Goal: Transaction & Acquisition: Purchase product/service

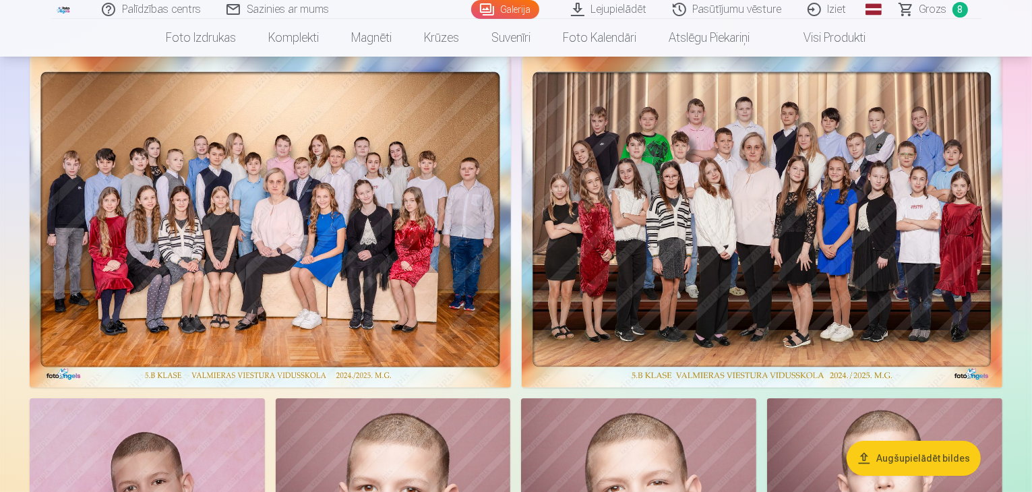
scroll to position [37, 0]
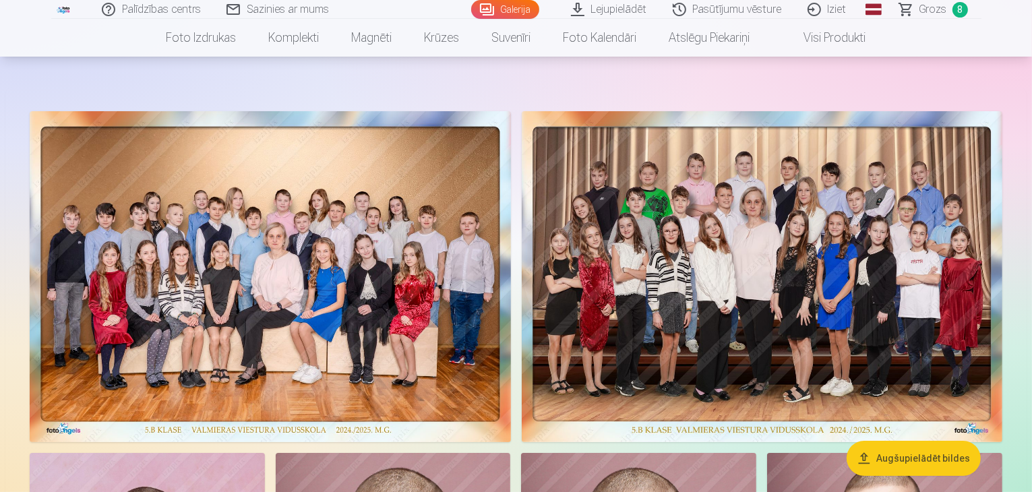
click at [943, 6] on span "Grozs" at bounding box center [933, 9] width 28 height 16
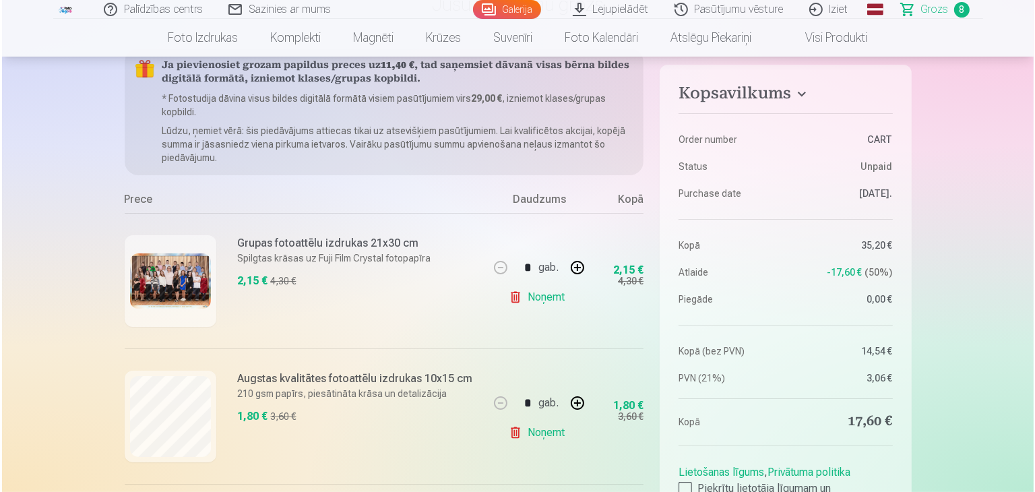
scroll to position [132, 0]
click at [181, 268] on img at bounding box center [168, 281] width 81 height 56
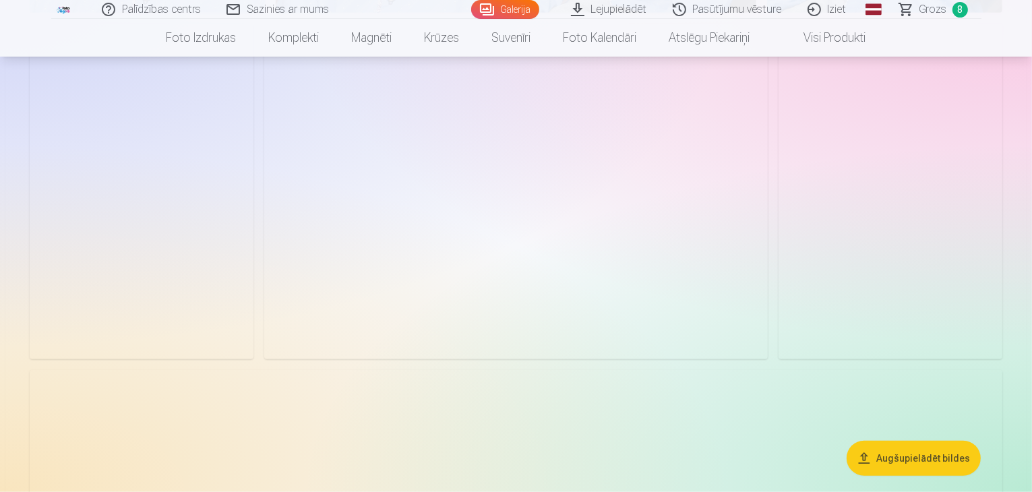
scroll to position [1193, 0]
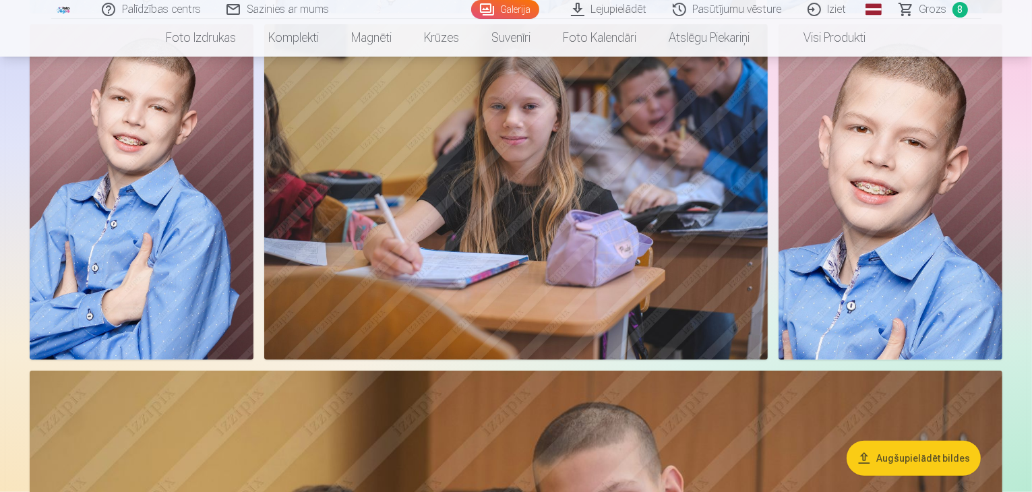
click at [936, 11] on span "Grozs" at bounding box center [933, 9] width 28 height 16
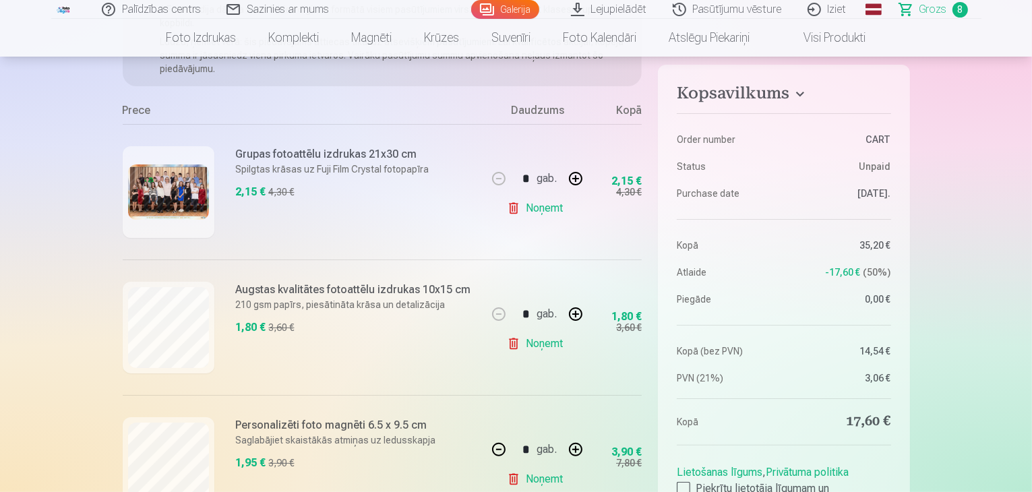
scroll to position [224, 0]
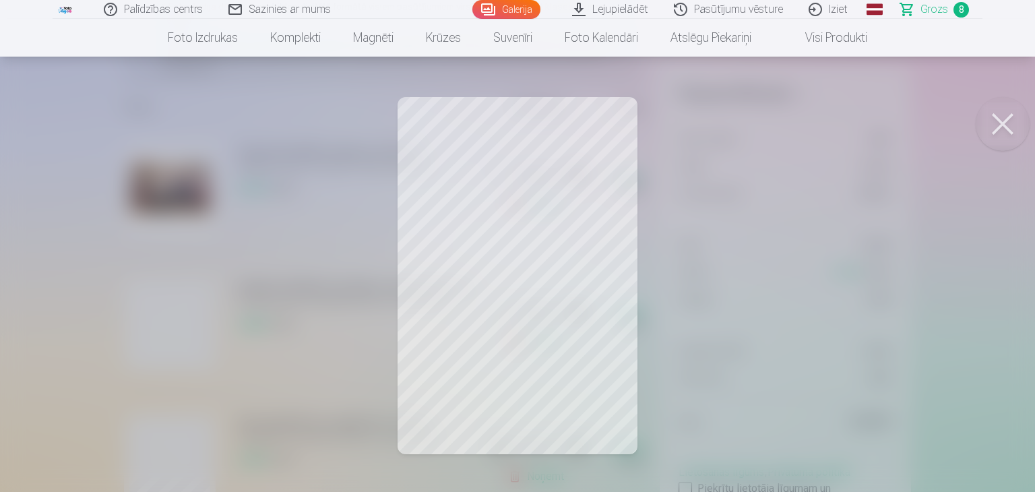
click at [994, 125] on button at bounding box center [1003, 124] width 54 height 54
click at [1006, 113] on button at bounding box center [1003, 124] width 54 height 54
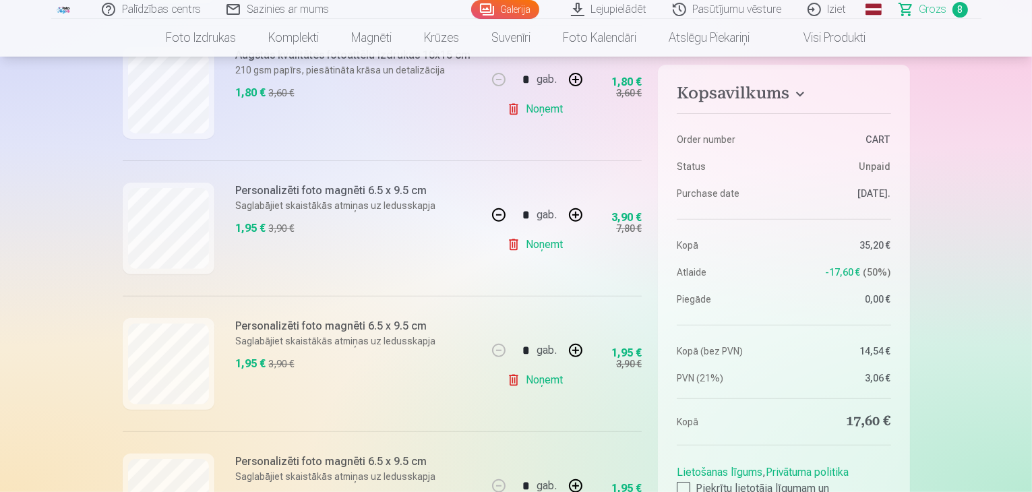
scroll to position [466, 0]
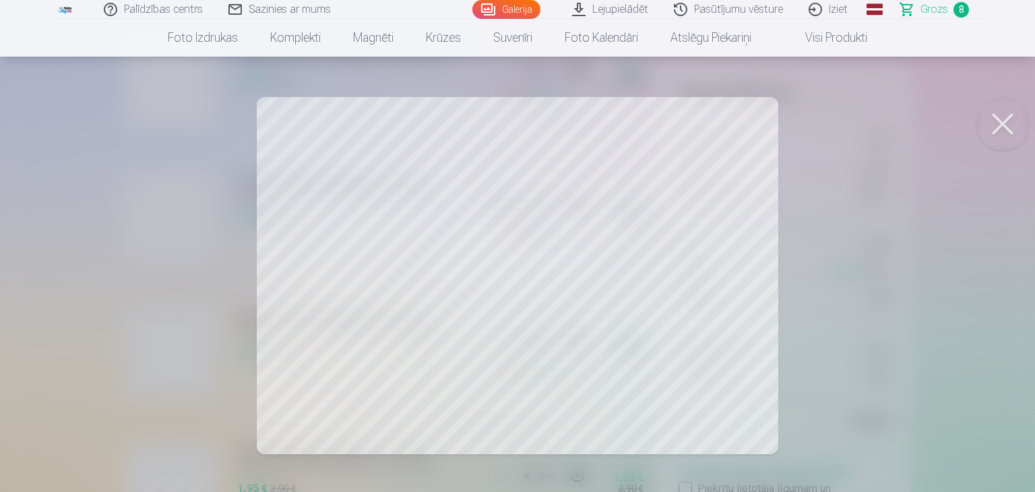
click at [1006, 120] on button at bounding box center [1003, 124] width 54 height 54
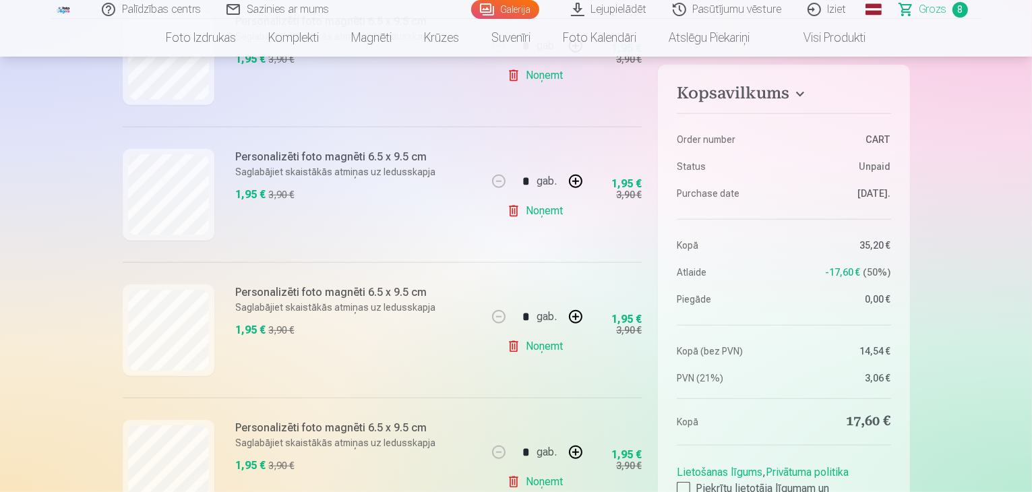
scroll to position [760, 0]
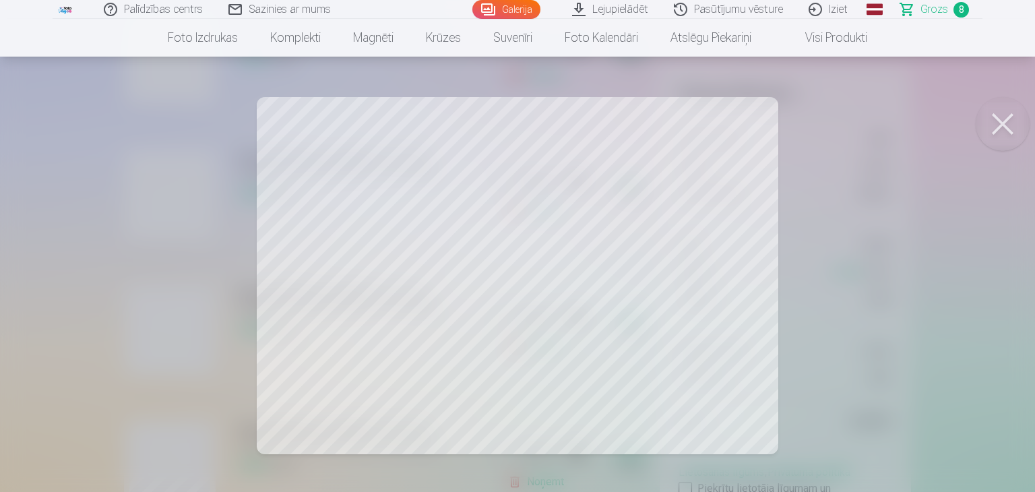
click at [1000, 117] on button at bounding box center [1003, 124] width 54 height 54
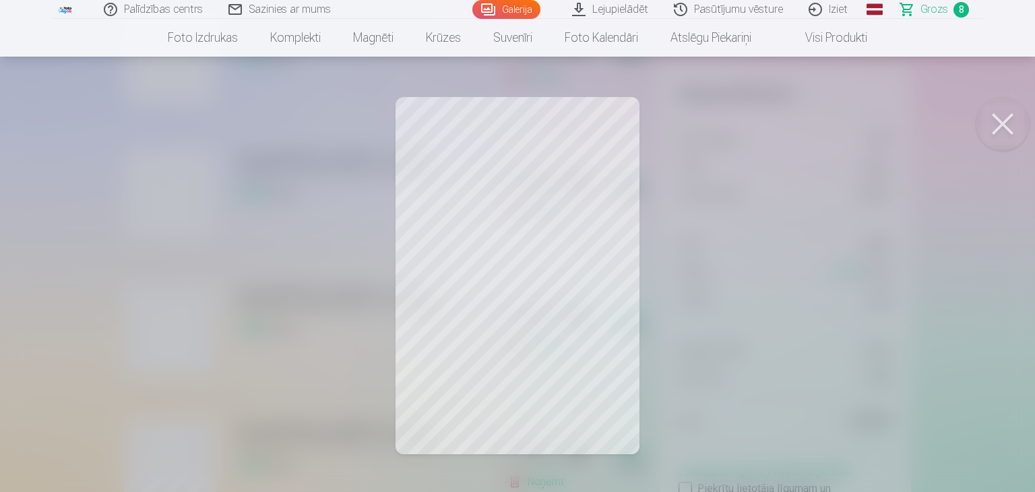
click at [998, 130] on button at bounding box center [1003, 124] width 54 height 54
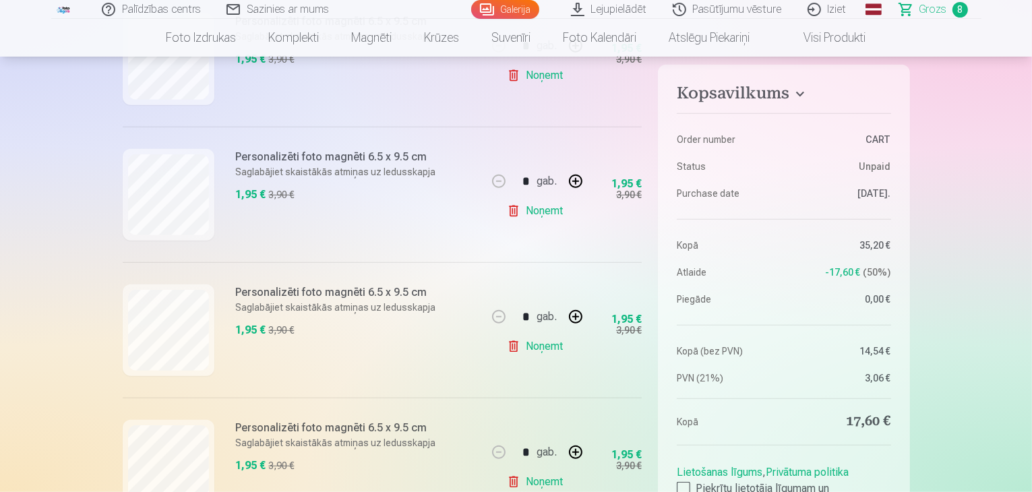
scroll to position [914, 0]
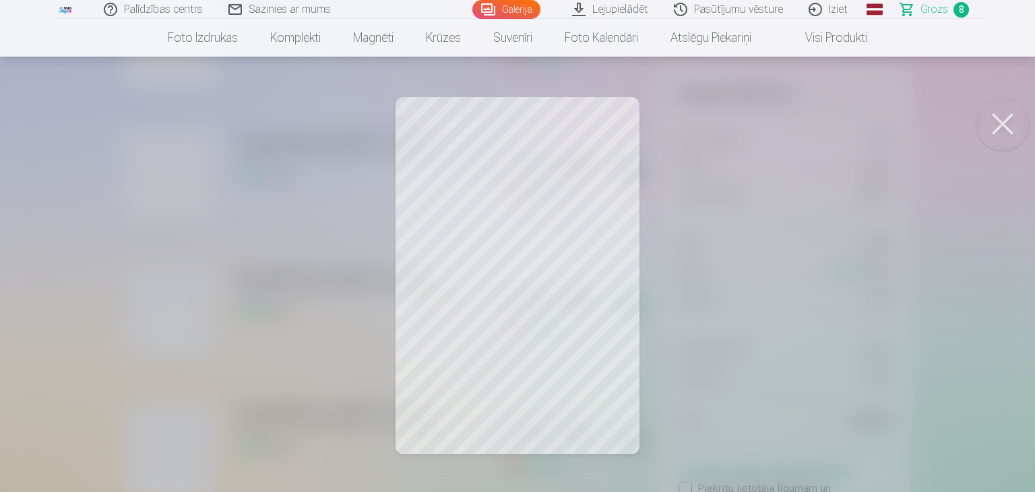
click at [992, 127] on button at bounding box center [1003, 124] width 54 height 54
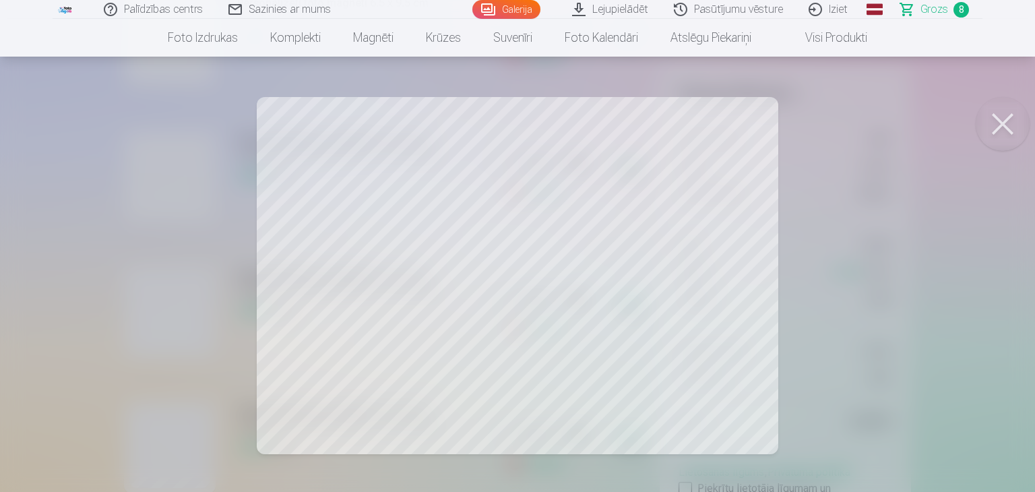
click at [1008, 125] on button at bounding box center [1003, 124] width 54 height 54
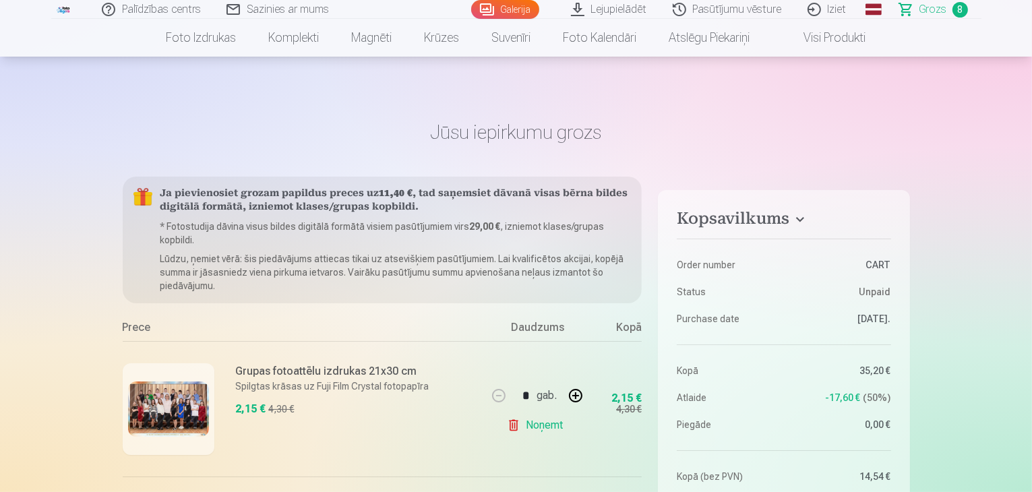
scroll to position [0, 0]
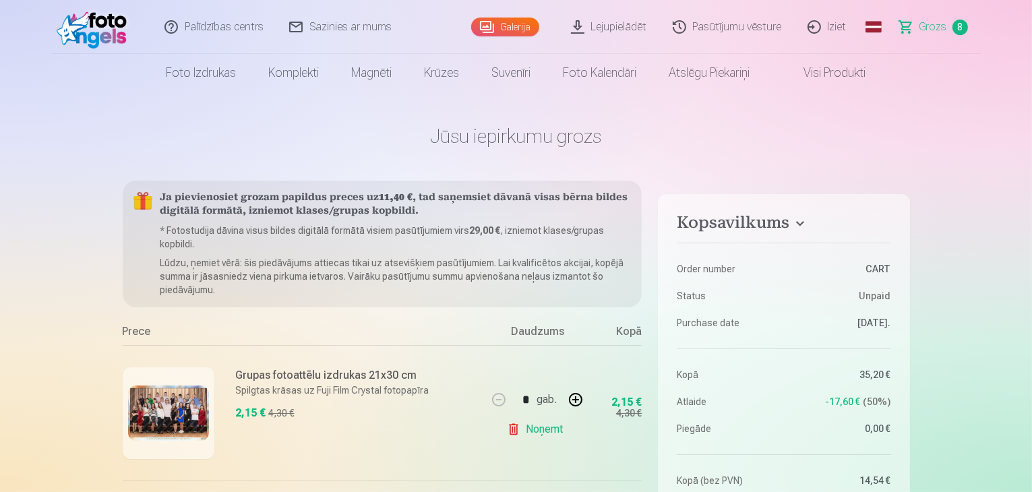
click at [820, 71] on link "Visi produkti" at bounding box center [824, 73] width 116 height 38
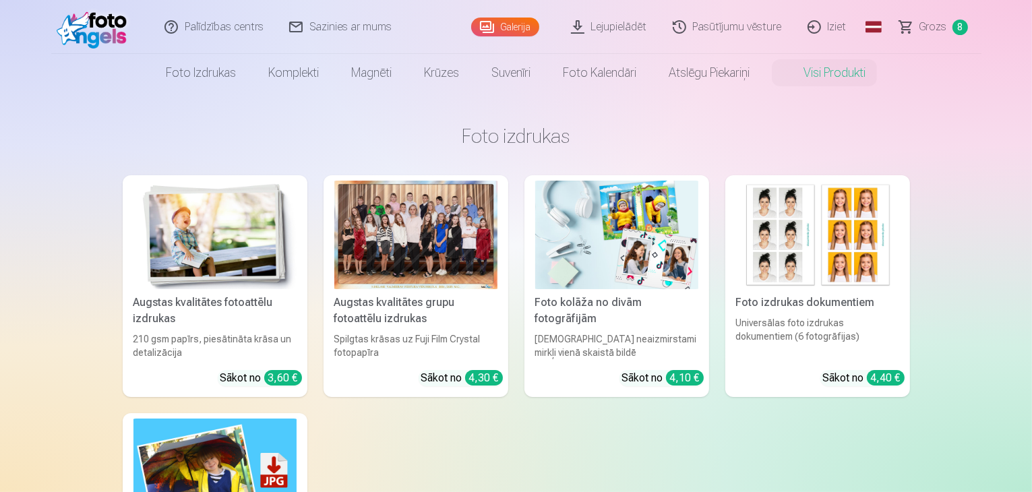
click at [632, 230] on img at bounding box center [616, 235] width 163 height 109
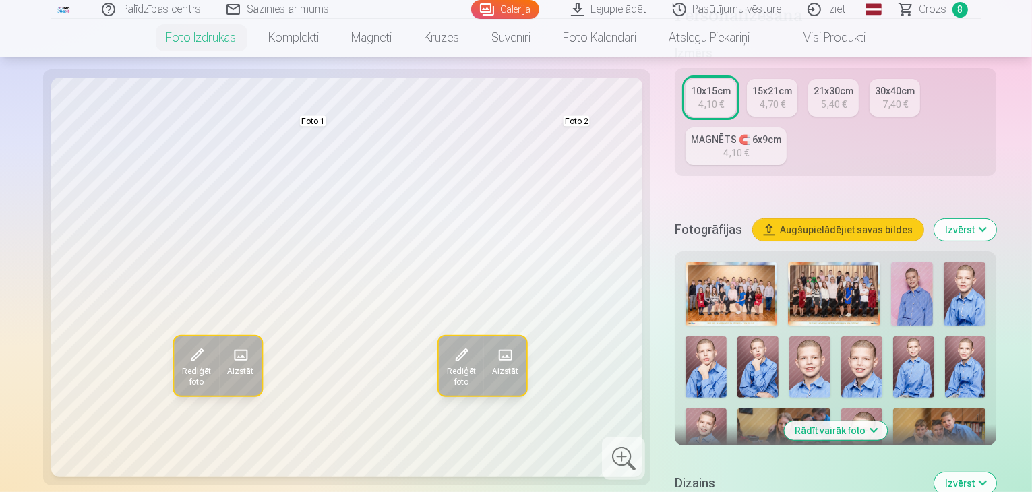
scroll to position [290, 0]
click at [891, 263] on img at bounding box center [912, 294] width 42 height 63
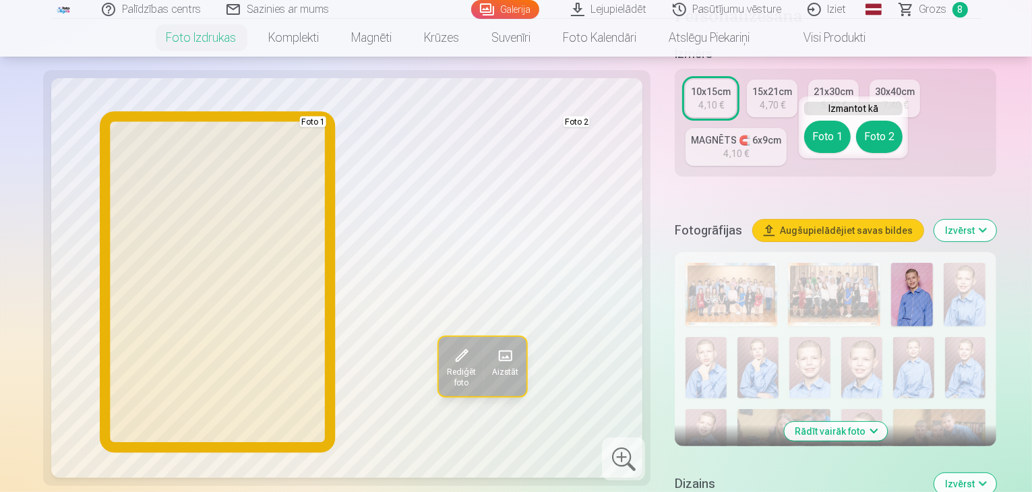
click at [828, 130] on button "Foto 1" at bounding box center [827, 137] width 47 height 32
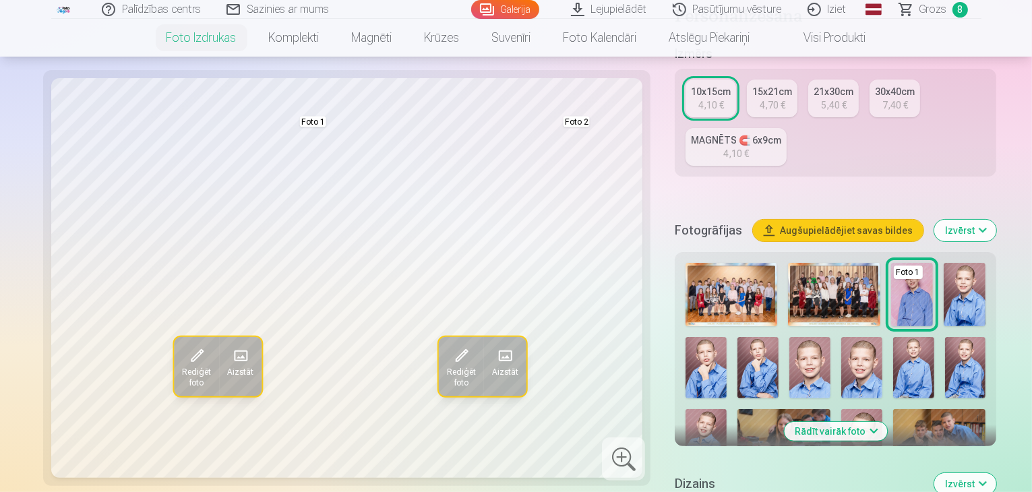
drag, startPoint x: 998, startPoint y: 185, endPoint x: 1005, endPoint y: 187, distance: 6.9
click at [779, 337] on img at bounding box center [757, 367] width 41 height 61
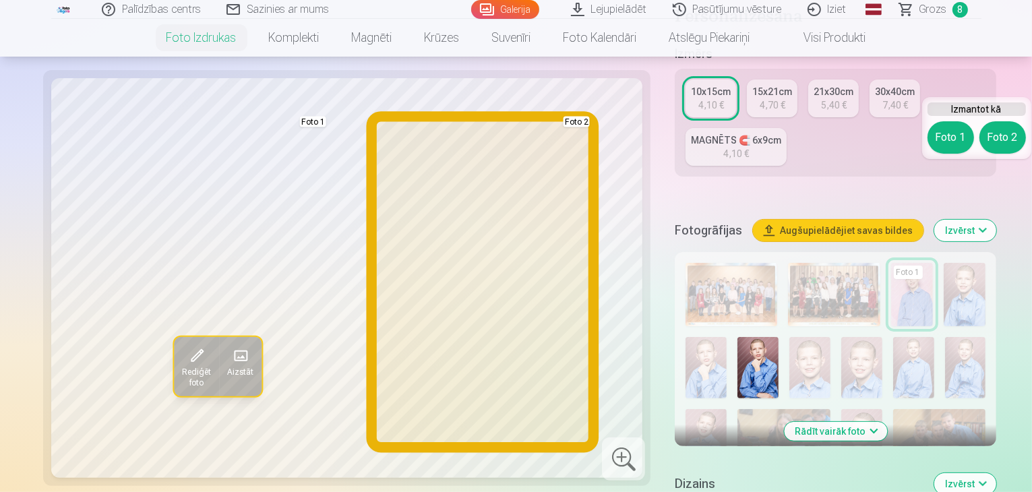
click at [1003, 138] on button "Foto 2" at bounding box center [1002, 137] width 47 height 32
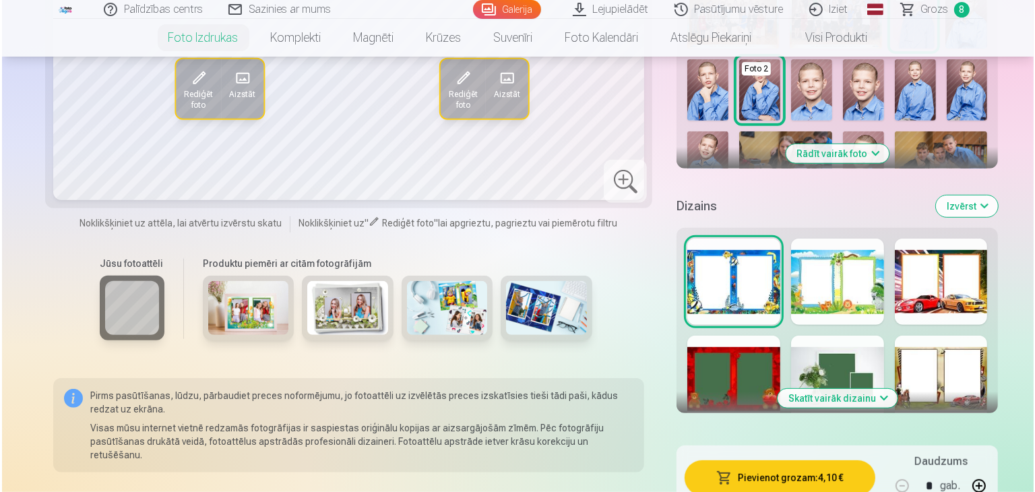
scroll to position [574, 0]
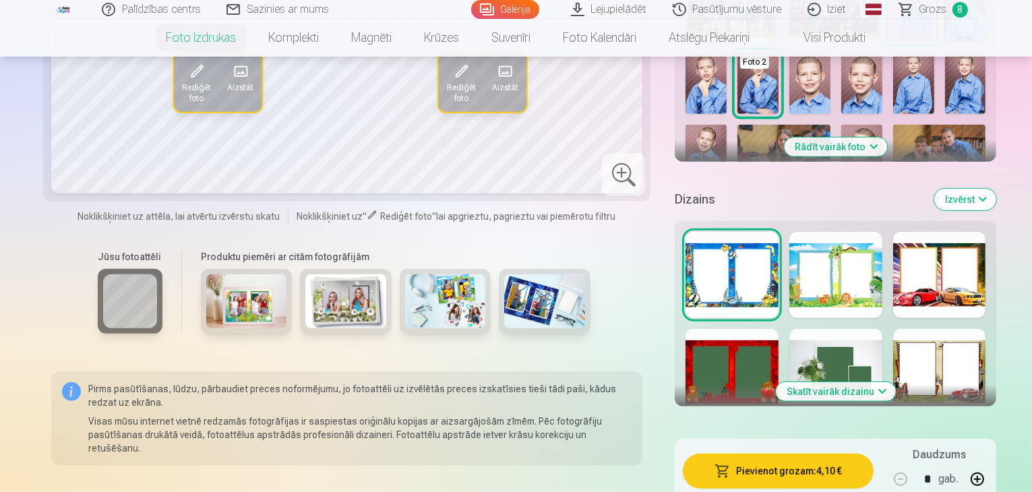
click at [730, 454] on button "Pievienot grozam : 4,10 €" at bounding box center [778, 471] width 190 height 35
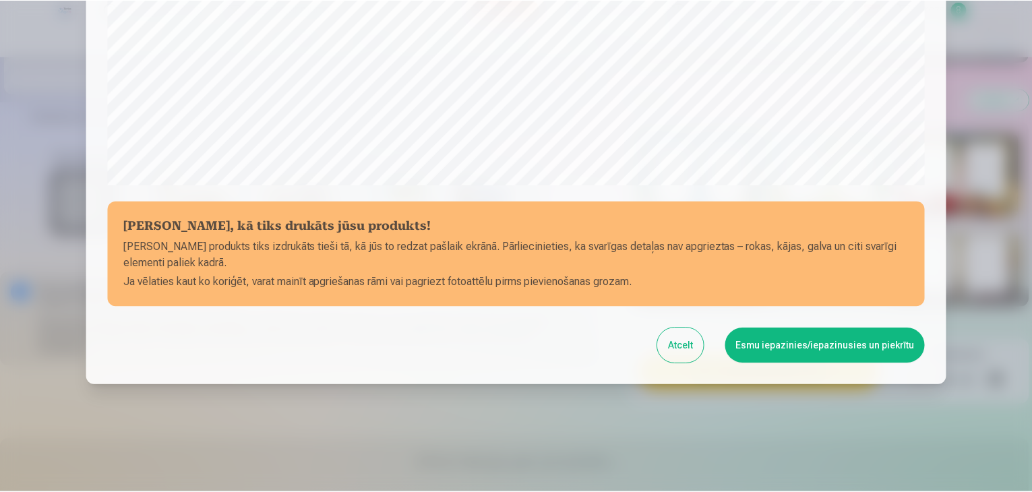
scroll to position [479, 0]
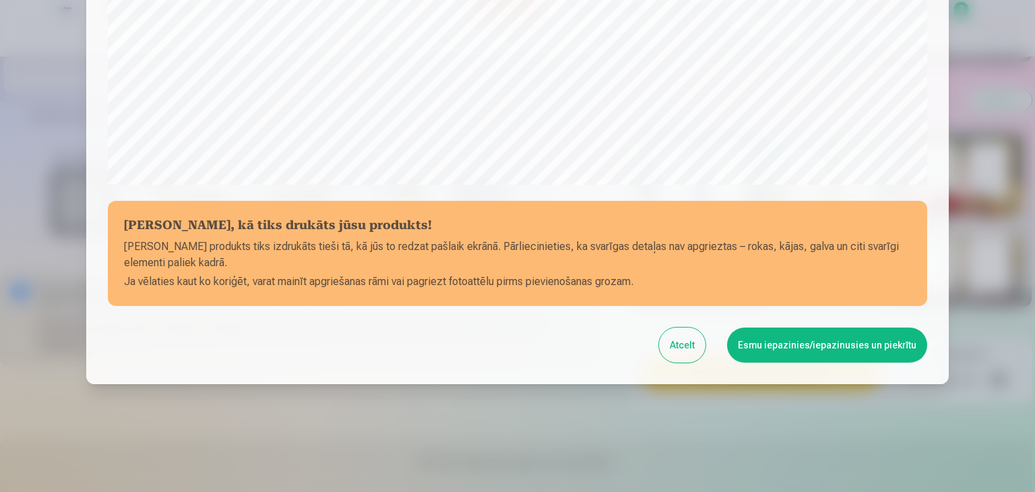
click at [850, 352] on button "Esmu iepazinies/iepazinusies un piekrītu" at bounding box center [827, 345] width 200 height 35
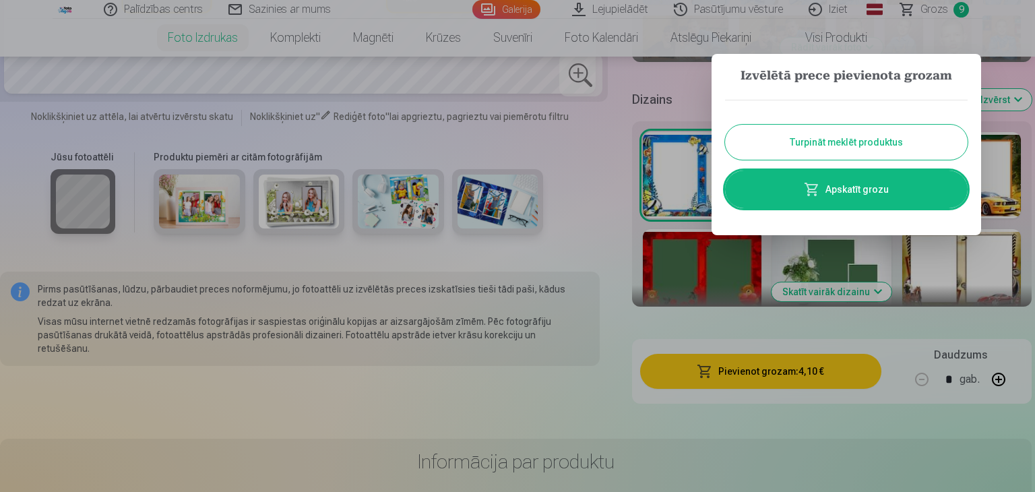
click at [822, 141] on button "Turpināt meklēt produktus" at bounding box center [846, 142] width 243 height 35
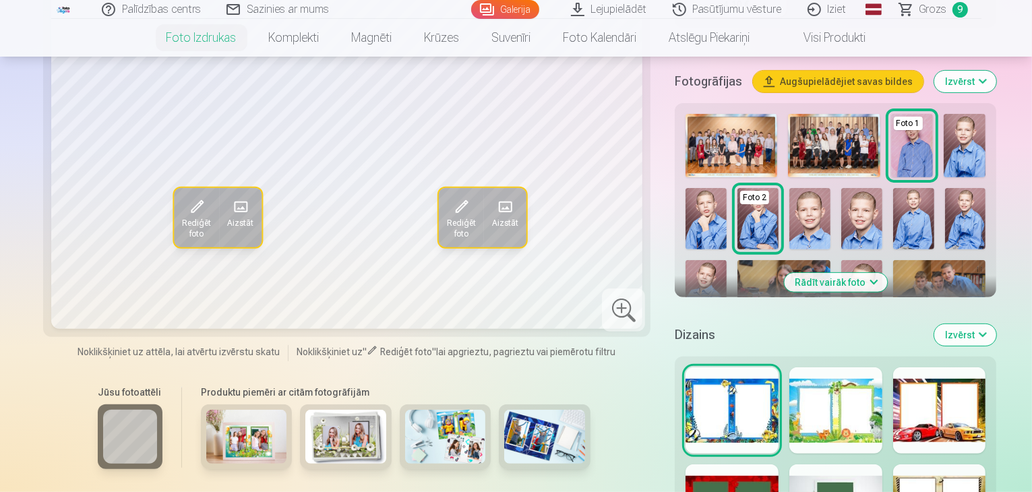
scroll to position [438, 0]
click at [208, 411] on img at bounding box center [246, 438] width 81 height 54
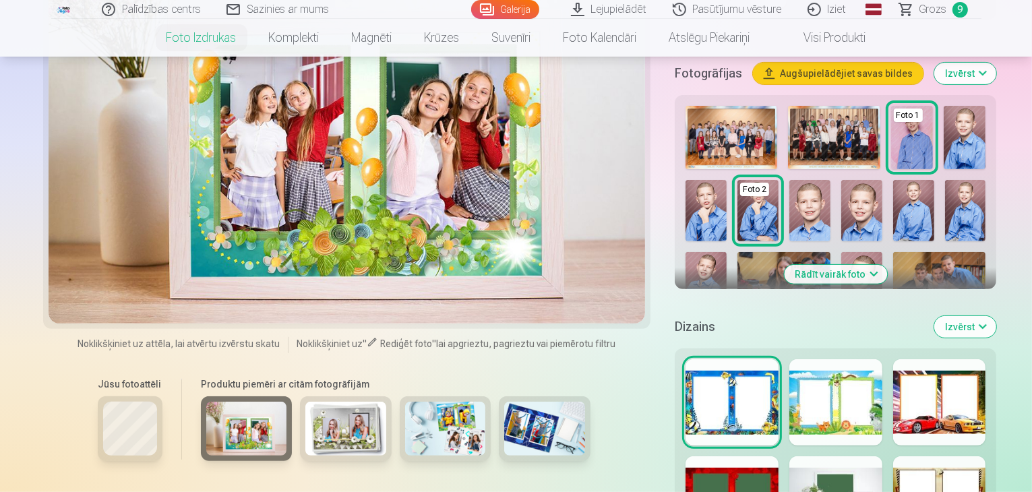
scroll to position [456, 0]
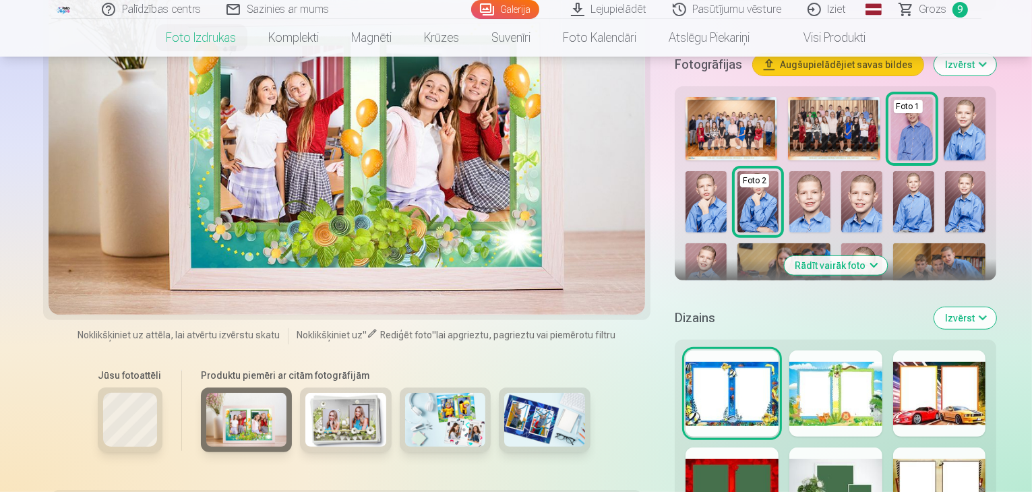
click at [305, 393] on img at bounding box center [345, 420] width 81 height 54
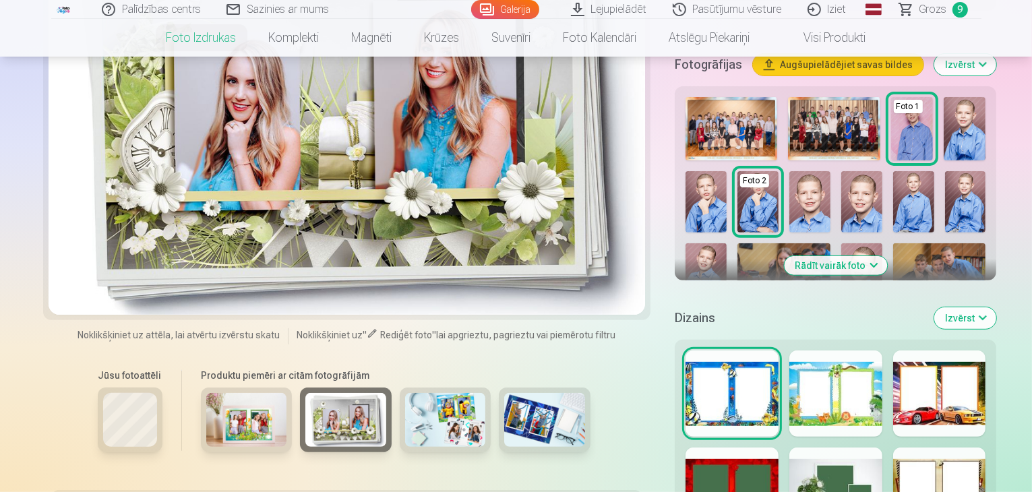
click at [405, 393] on img at bounding box center [445, 420] width 81 height 54
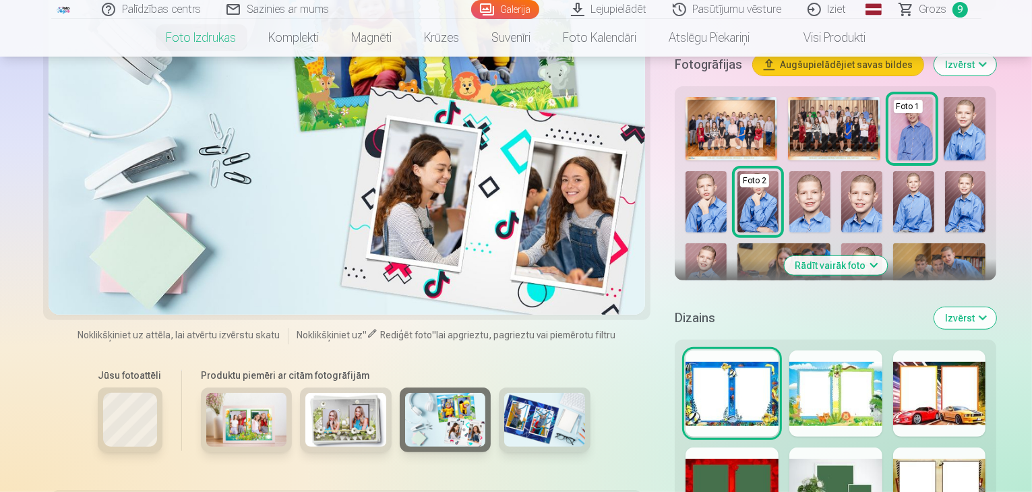
click at [504, 393] on img at bounding box center [544, 420] width 81 height 54
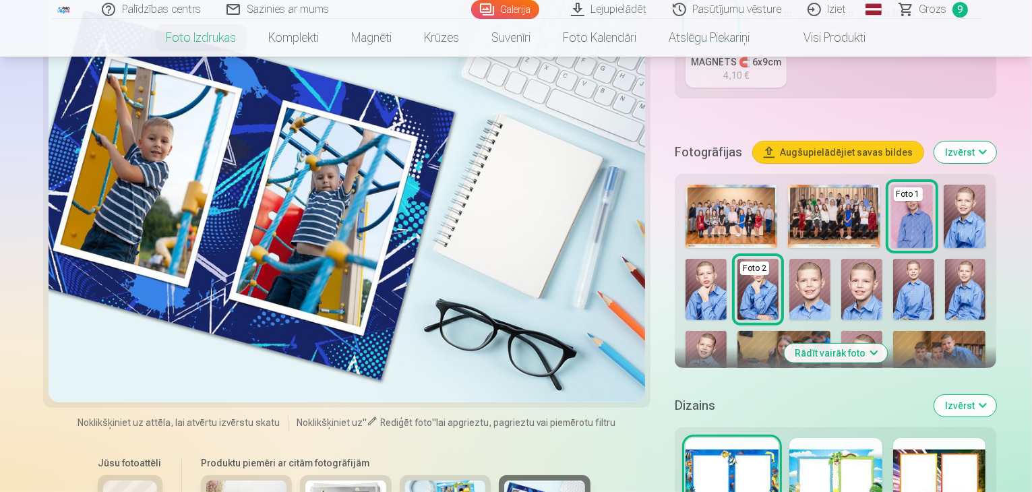
scroll to position [479, 0]
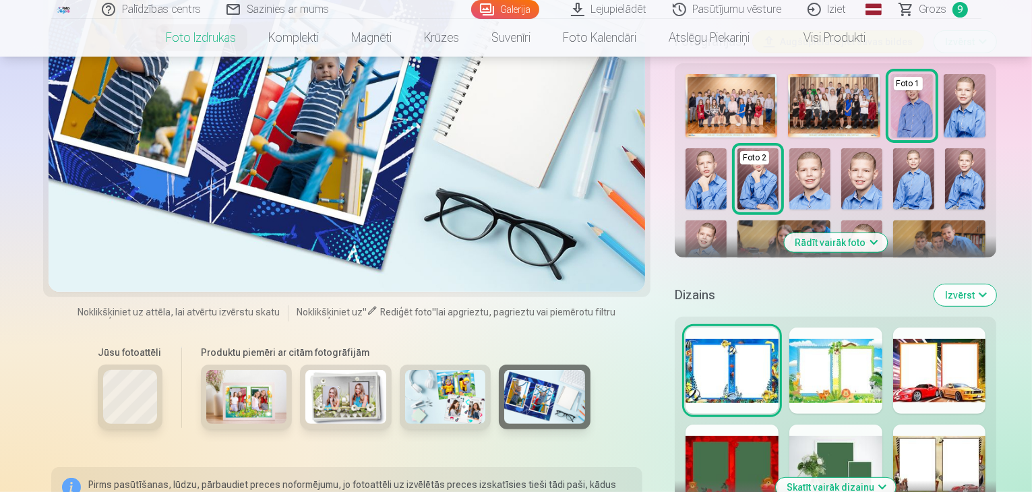
click at [951, 328] on div at bounding box center [939, 371] width 93 height 86
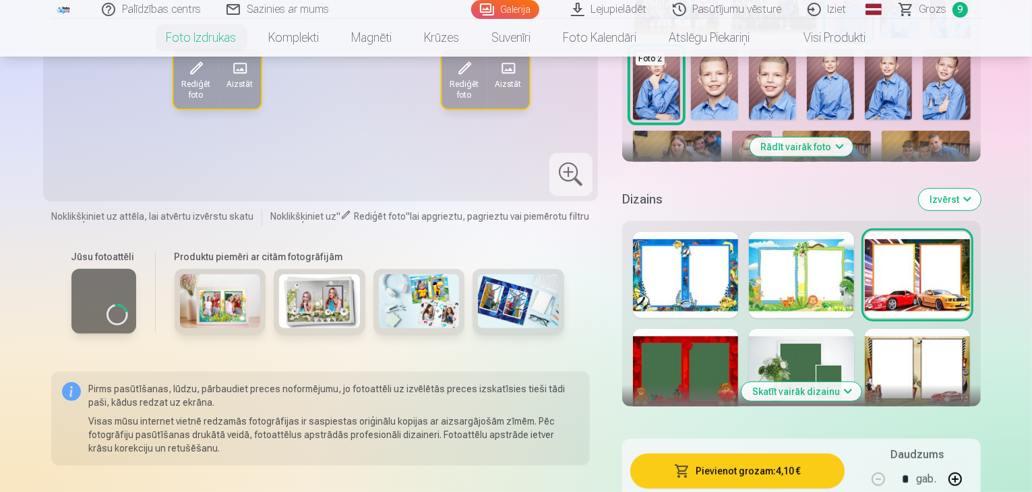
scroll to position [543, 0]
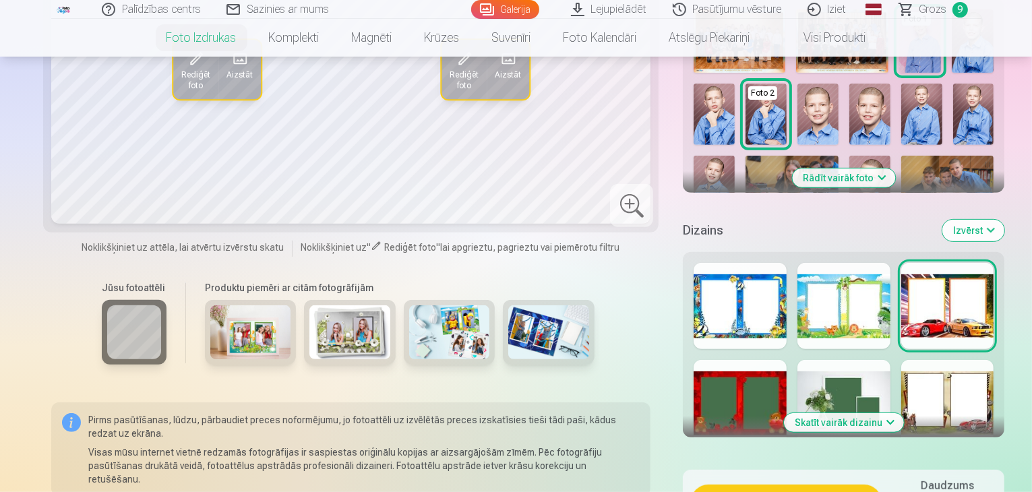
click at [822, 413] on button "Skatīt vairāk dizainu" at bounding box center [844, 422] width 120 height 19
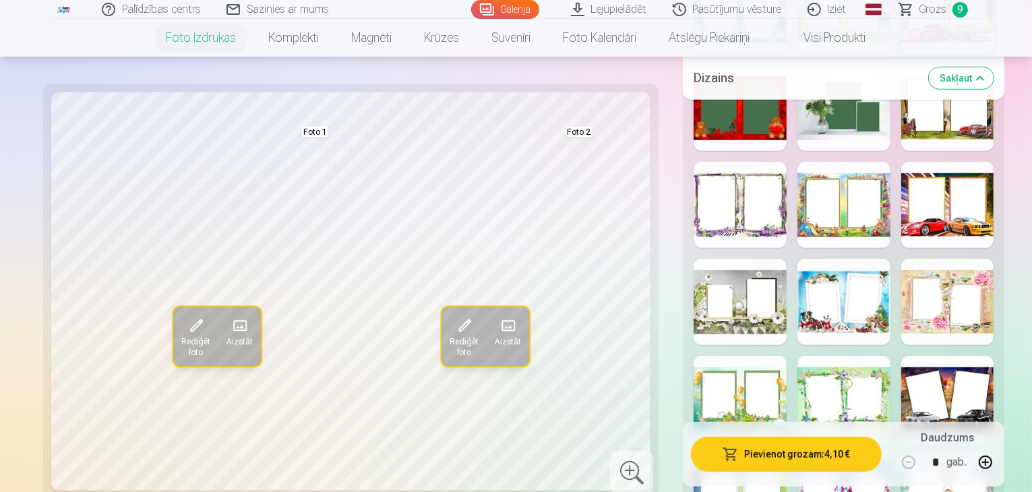
scroll to position [841, 0]
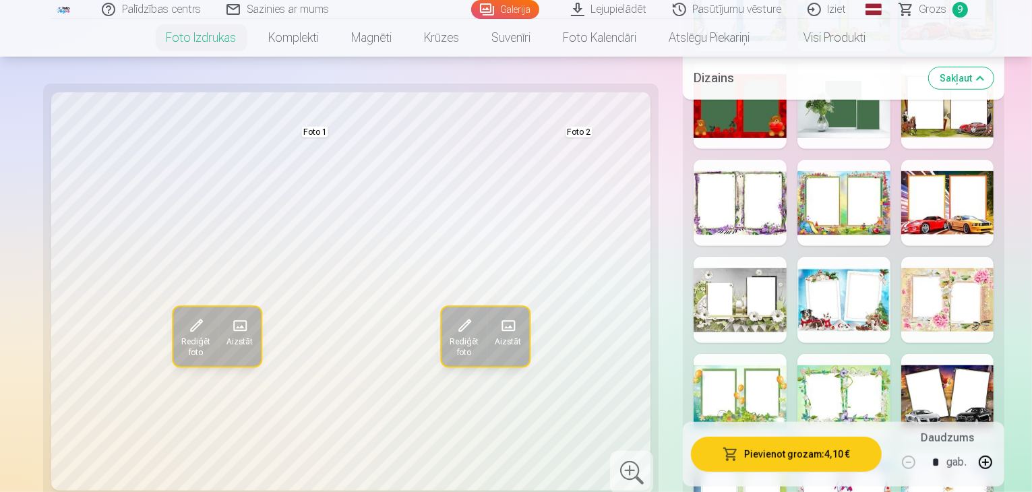
click at [945, 354] on div at bounding box center [947, 397] width 93 height 86
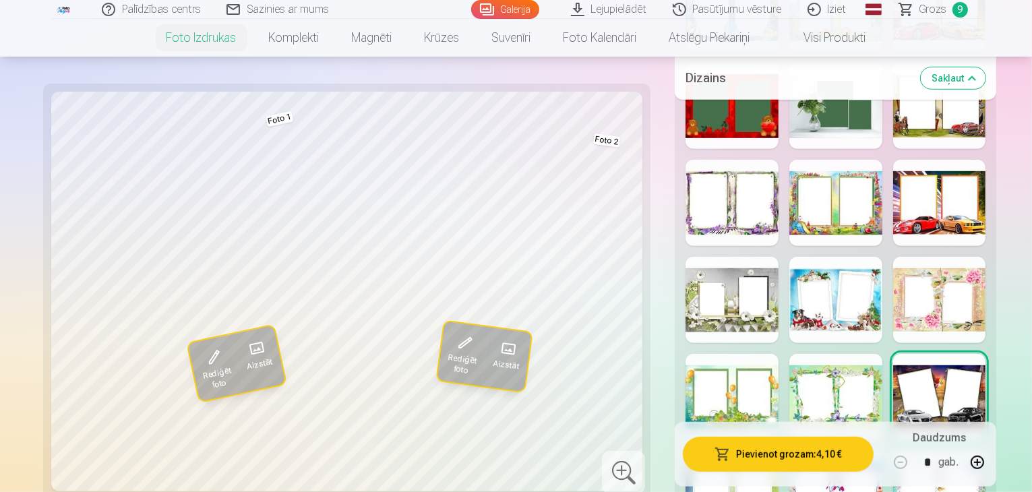
click at [952, 160] on div at bounding box center [939, 203] width 93 height 86
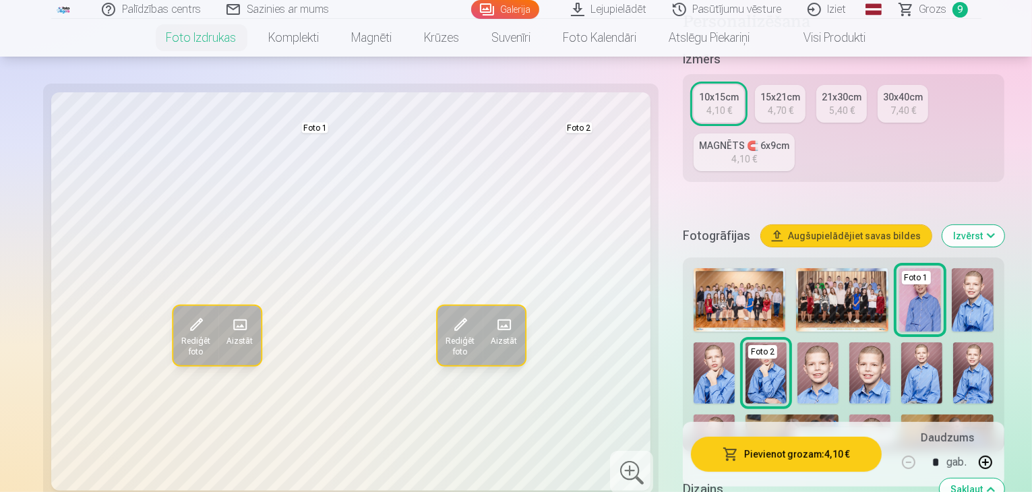
scroll to position [307, 0]
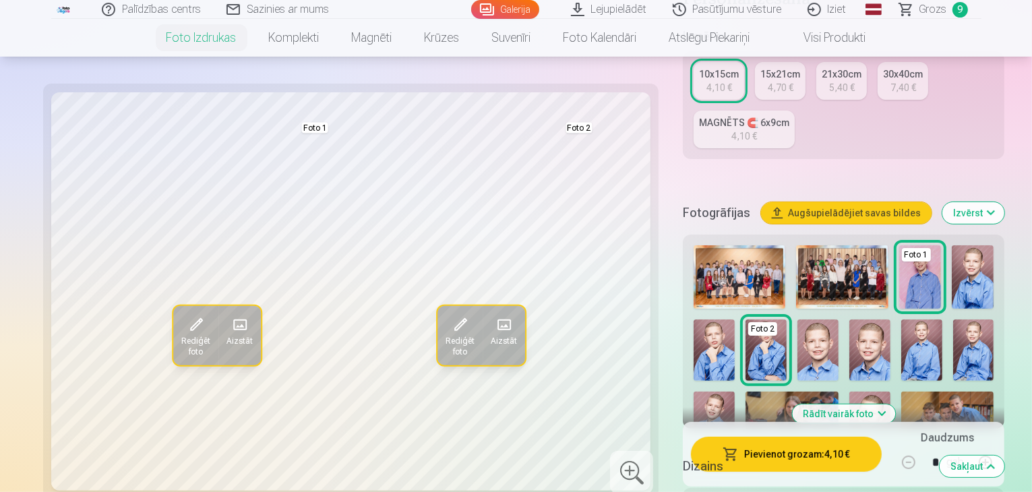
click at [890, 464] on img at bounding box center [869, 494] width 41 height 61
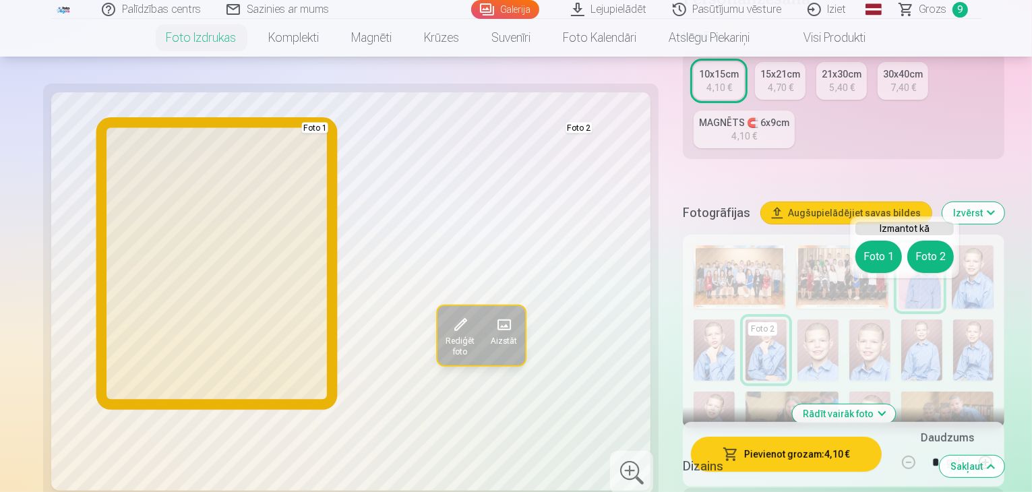
click at [876, 251] on button "Foto 1" at bounding box center [878, 257] width 47 height 32
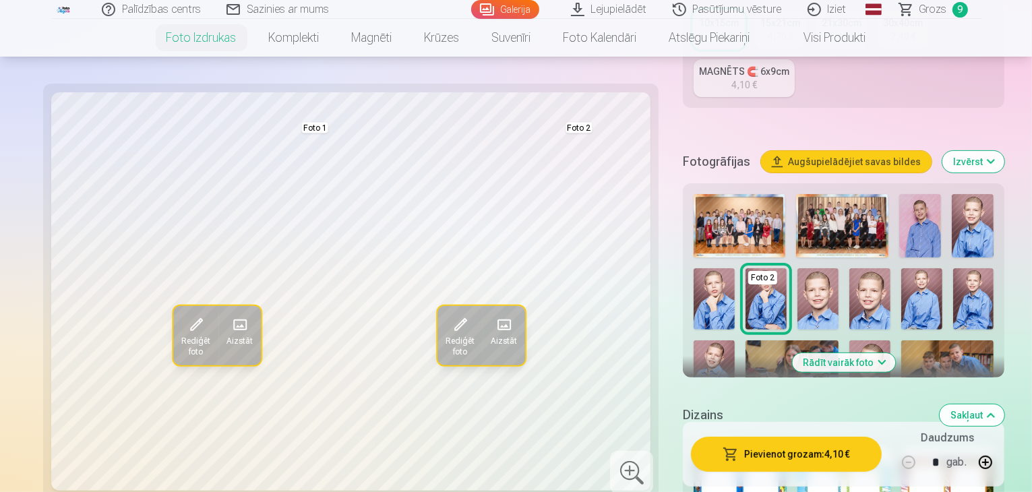
scroll to position [314, 0]
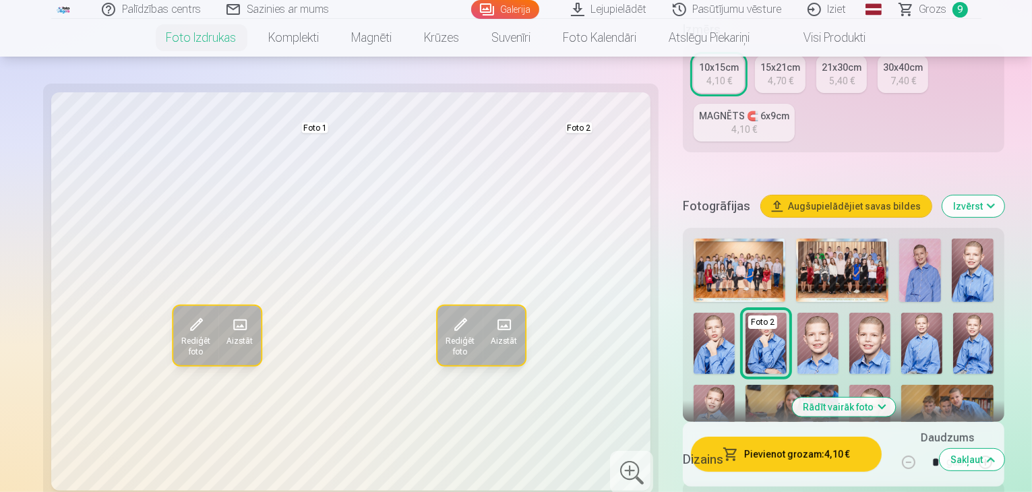
click at [843, 398] on button "Rādīt vairāk foto" at bounding box center [843, 407] width 103 height 19
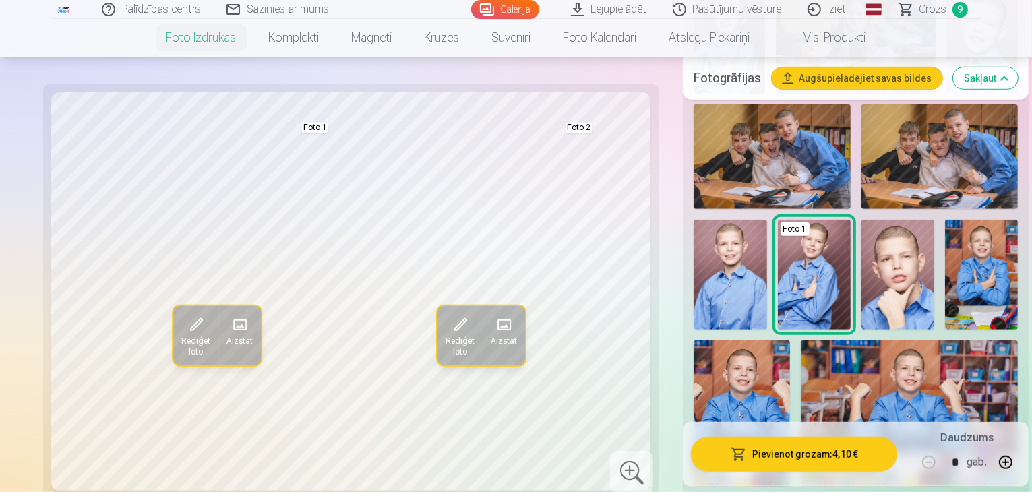
scroll to position [894, 0]
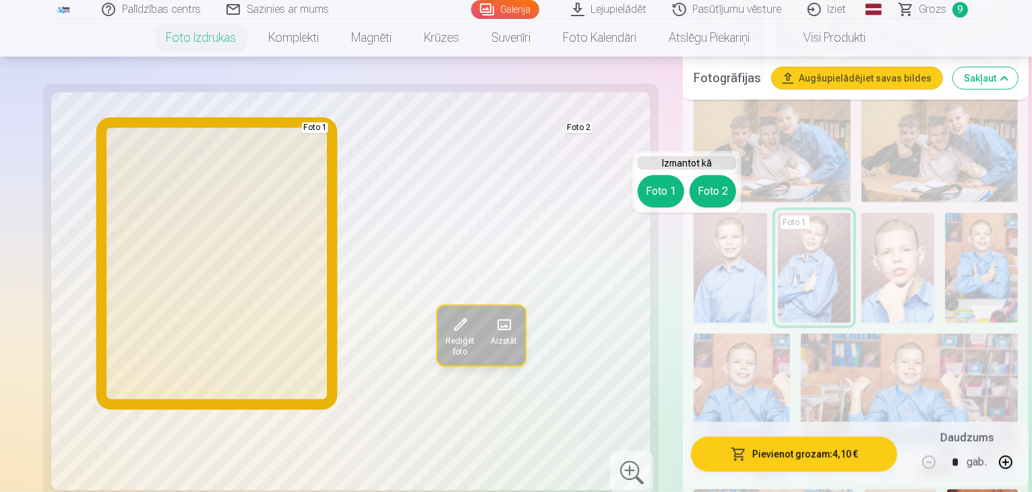
click at [658, 192] on button "Foto 1" at bounding box center [661, 191] width 47 height 32
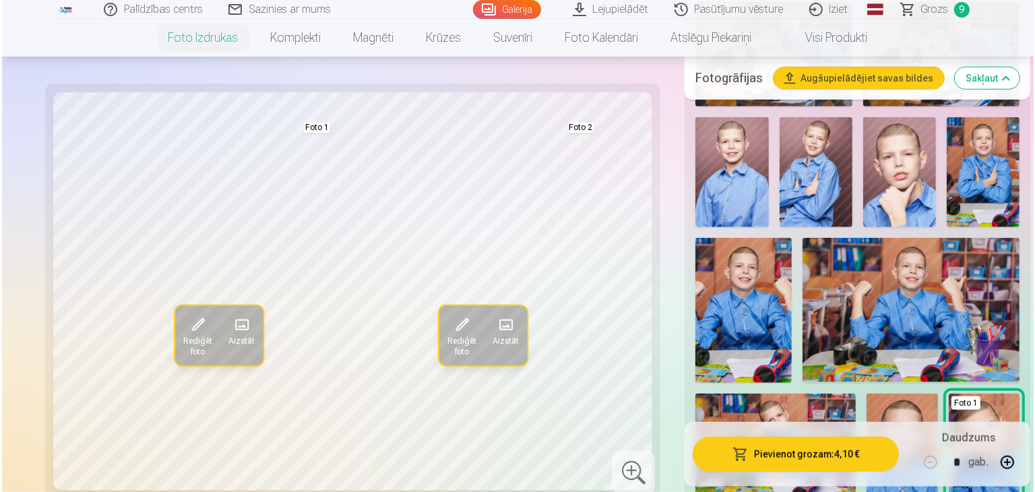
scroll to position [988, 0]
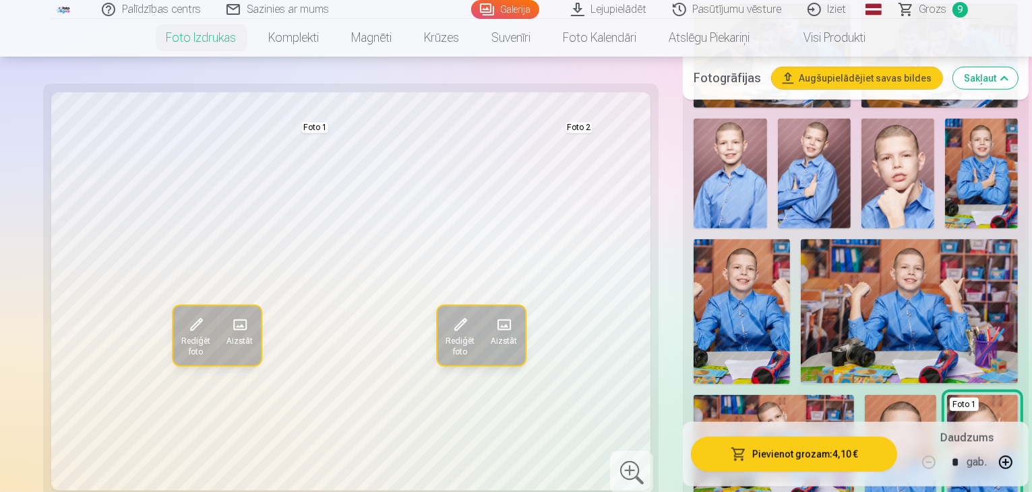
click at [760, 449] on button "Pievienot grozam : 4,10 €" at bounding box center [794, 454] width 206 height 35
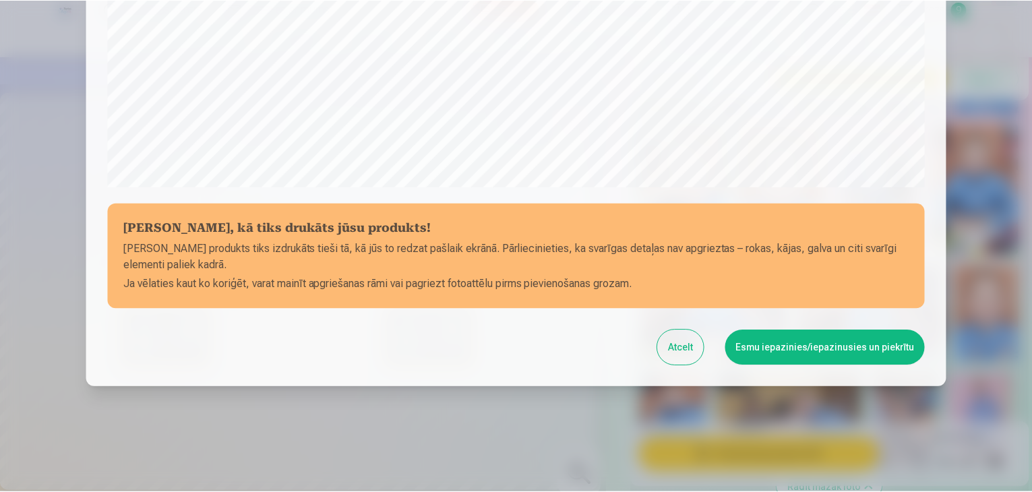
scroll to position [479, 0]
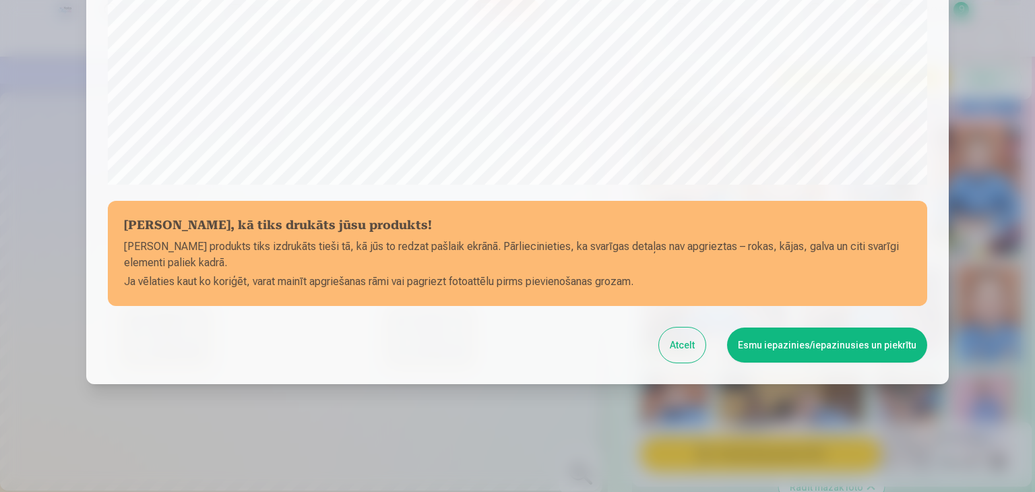
click at [788, 338] on button "Esmu iepazinies/iepazinusies un piekrītu" at bounding box center [827, 345] width 200 height 35
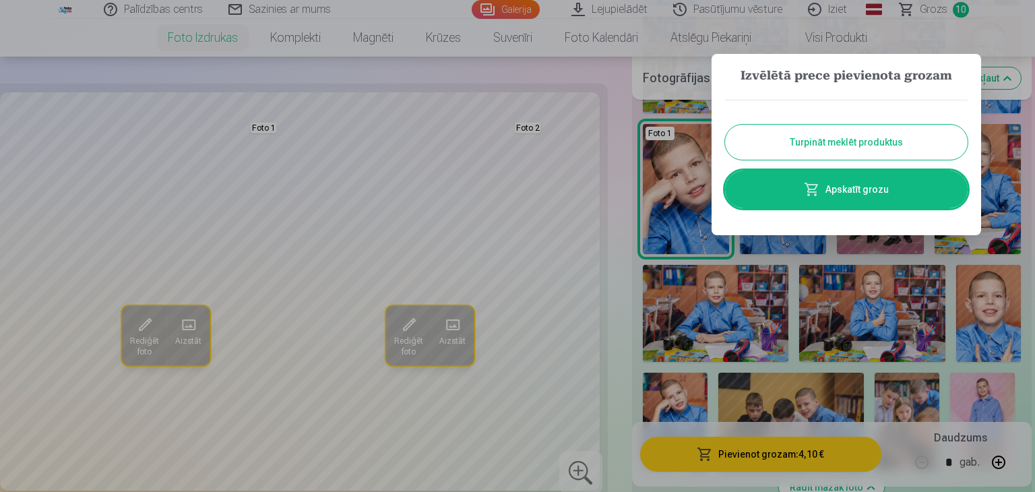
click at [807, 144] on button "Turpināt meklēt produktus" at bounding box center [846, 142] width 243 height 35
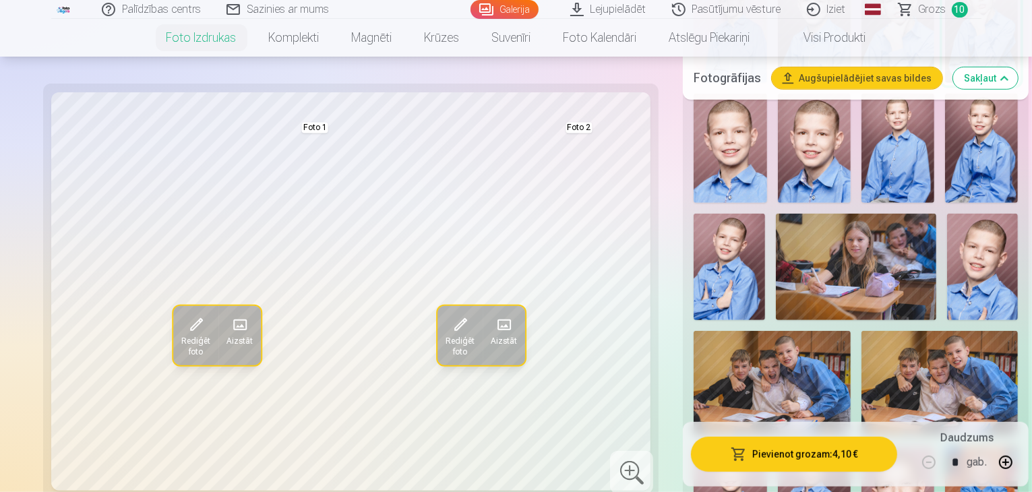
scroll to position [660, 0]
click at [833, 36] on link "Visi produkti" at bounding box center [824, 38] width 116 height 38
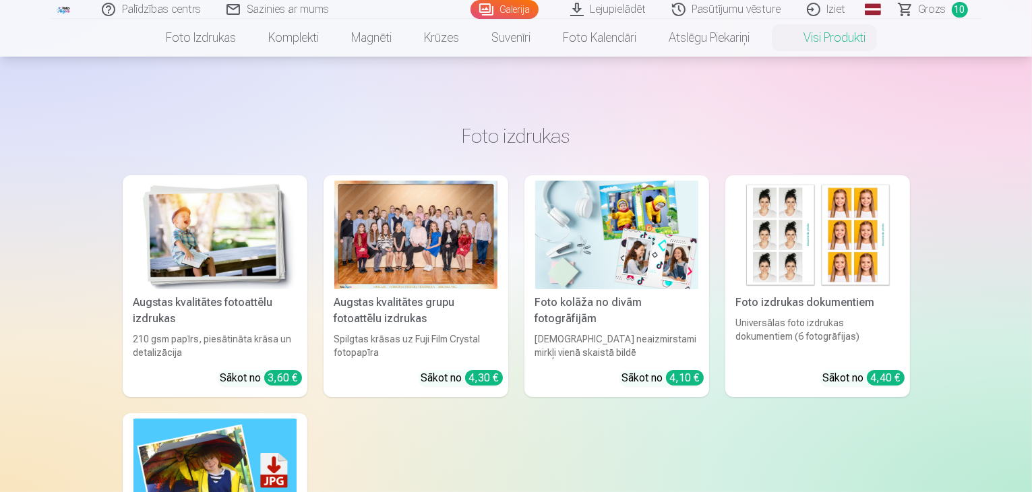
scroll to position [142, 0]
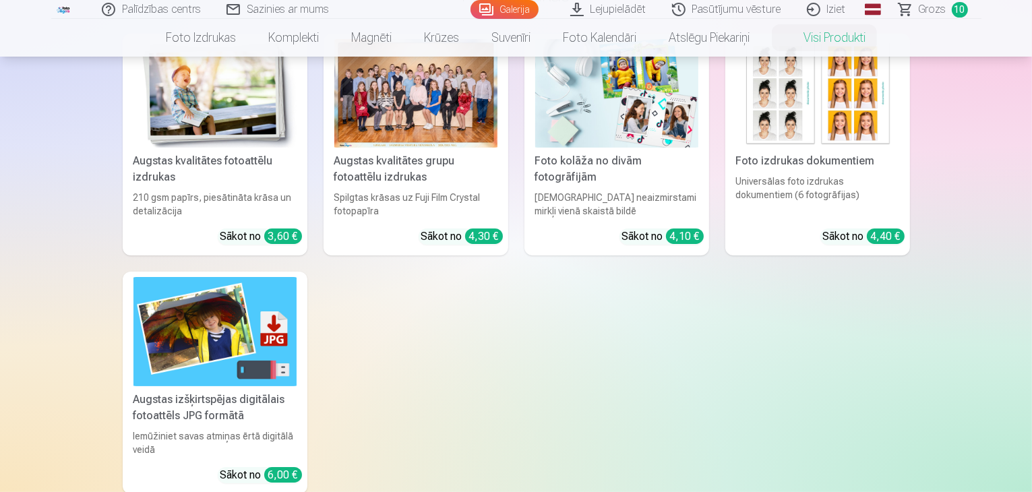
drag, startPoint x: 990, startPoint y: 182, endPoint x: 723, endPoint y: 302, distance: 292.7
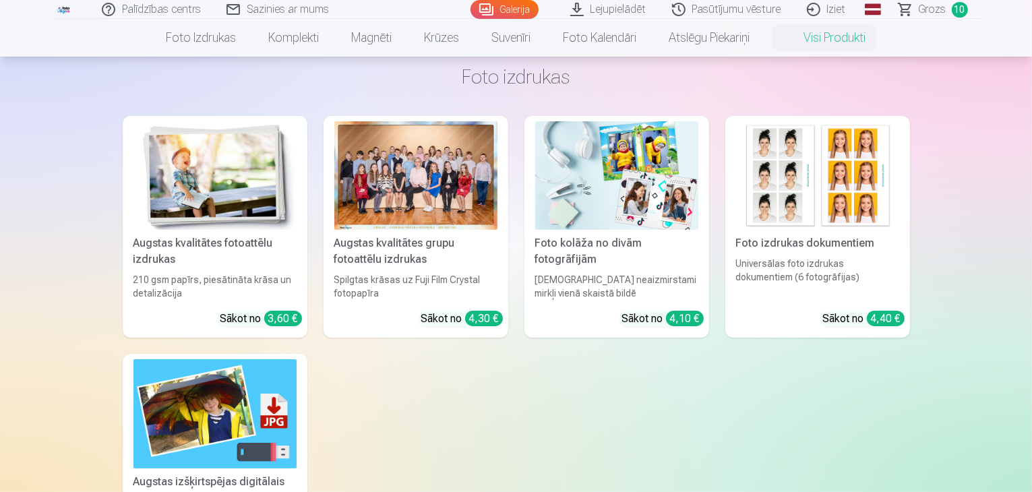
scroll to position [59, 0]
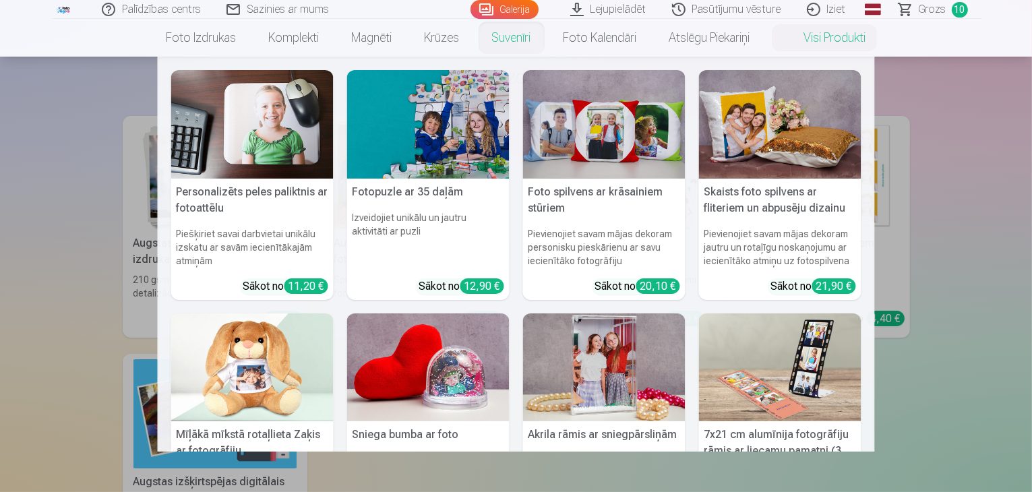
click at [506, 36] on link "Suvenīri" at bounding box center [511, 38] width 71 height 38
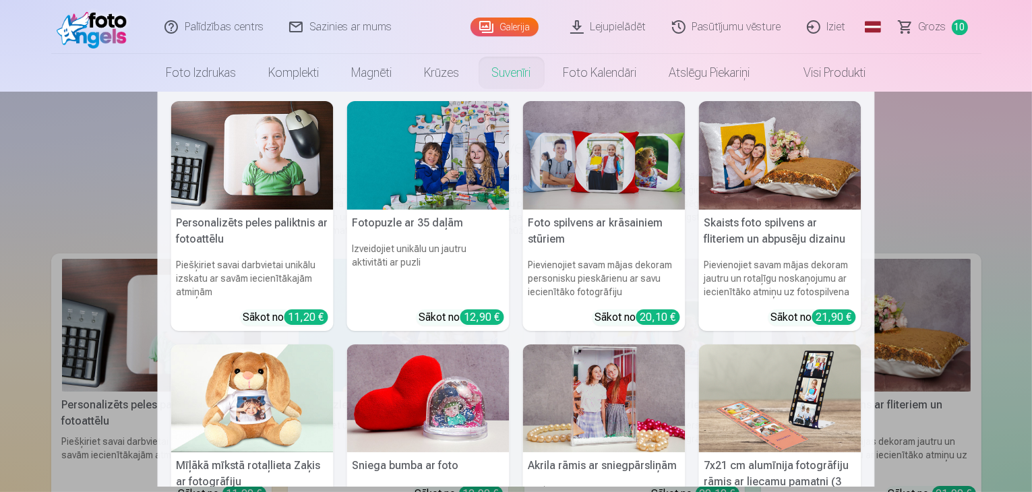
scroll to position [5, 0]
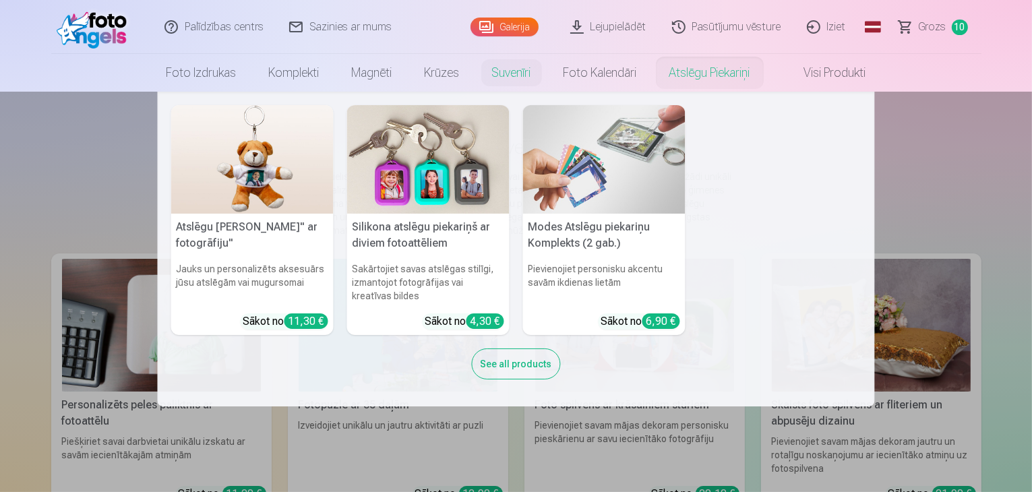
drag, startPoint x: 693, startPoint y: 76, endPoint x: 465, endPoint y: 157, distance: 241.8
click at [465, 157] on img at bounding box center [428, 159] width 162 height 109
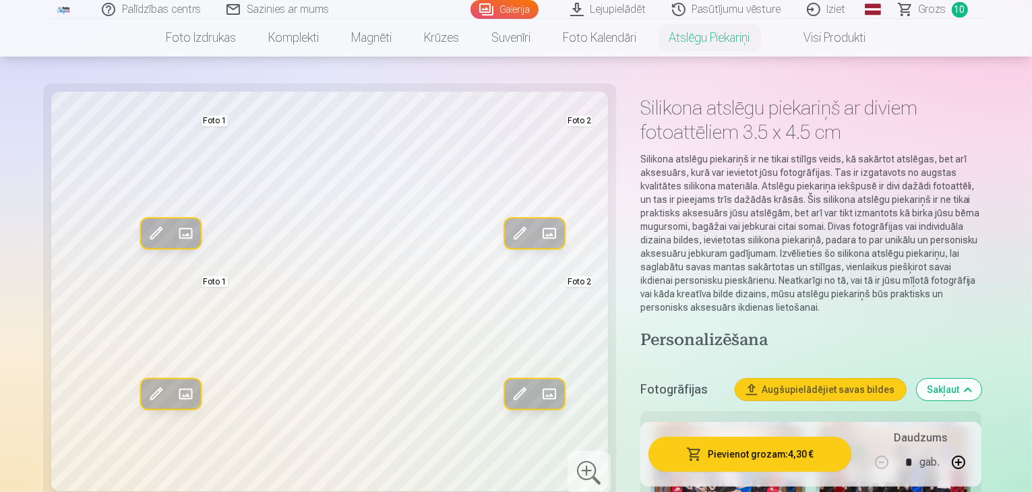
scroll to position [35, 0]
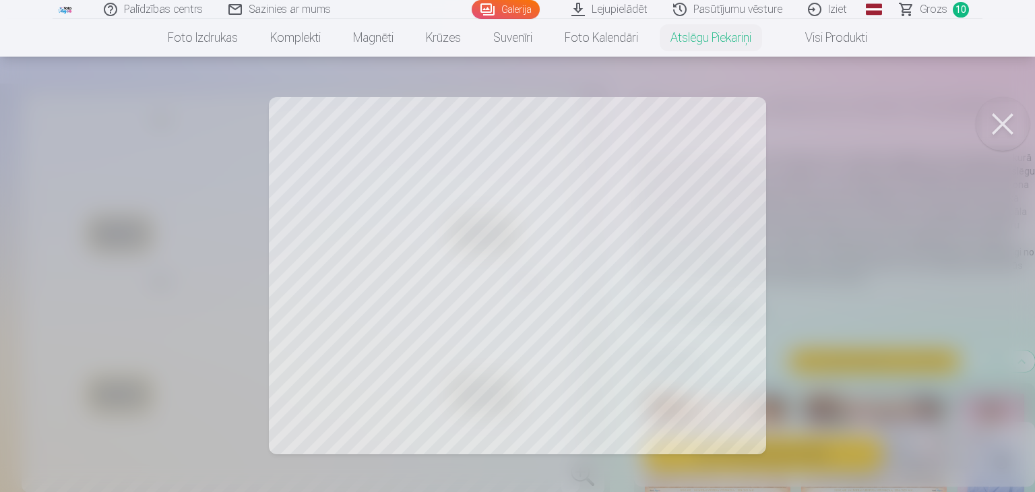
drag, startPoint x: 700, startPoint y: 160, endPoint x: 679, endPoint y: 158, distance: 20.9
click at [679, 158] on div at bounding box center [517, 246] width 1035 height 492
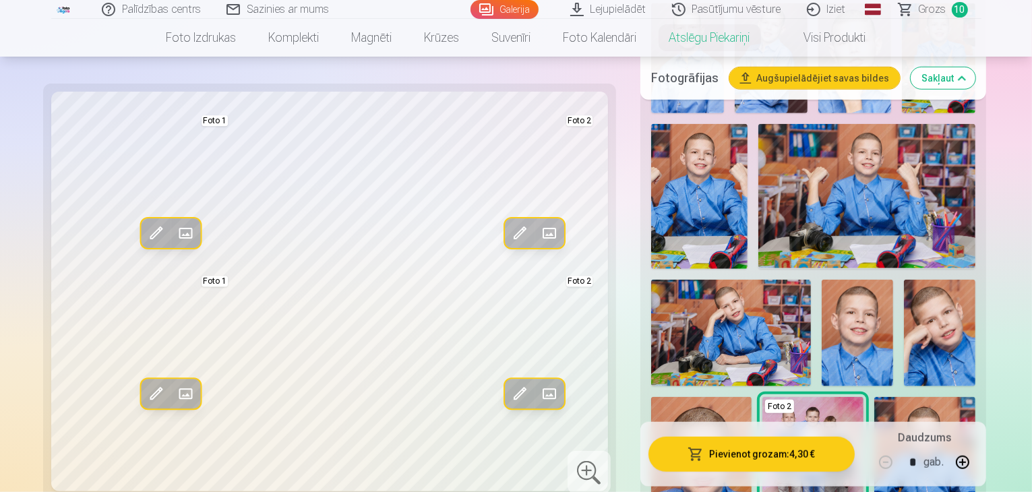
scroll to position [1057, 0]
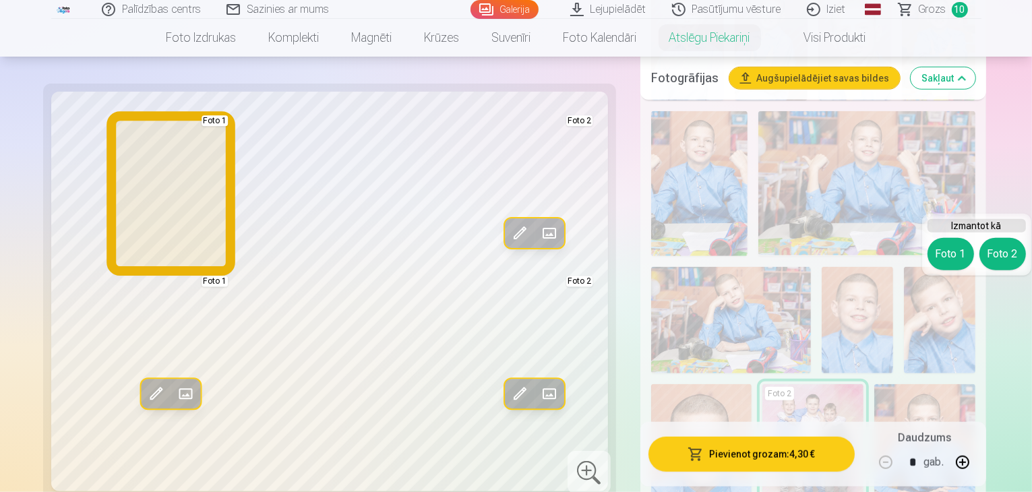
click at [962, 251] on button "Foto 1" at bounding box center [951, 254] width 47 height 32
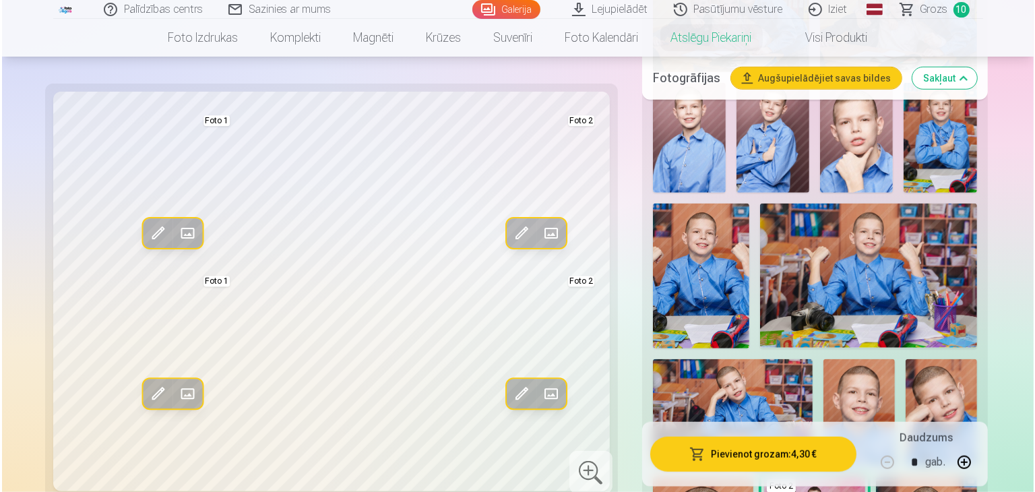
scroll to position [977, 0]
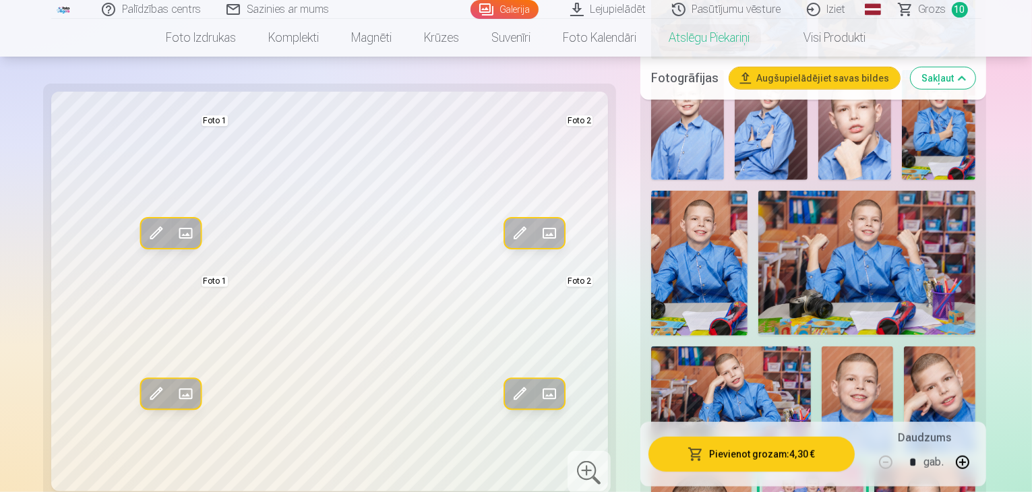
click at [721, 446] on button "Pievienot grozam : 4,30 €" at bounding box center [751, 454] width 206 height 35
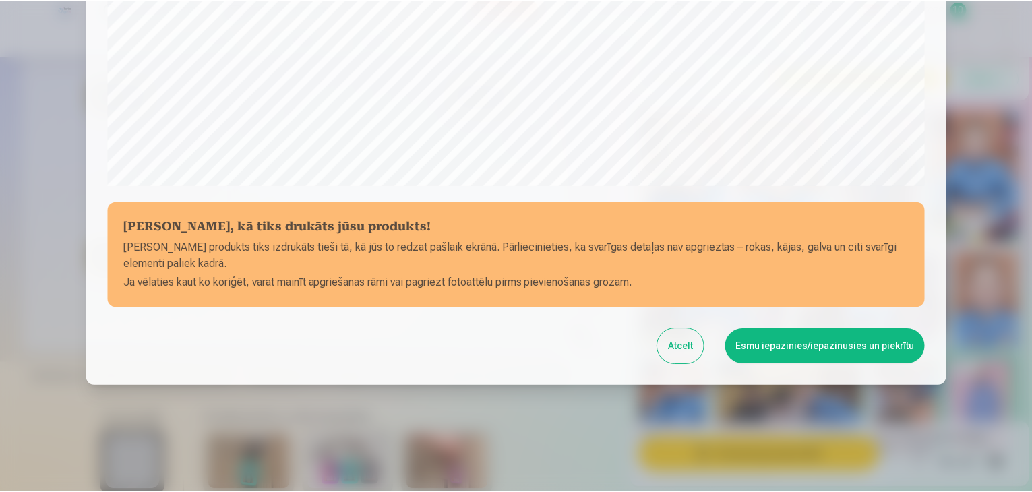
scroll to position [479, 0]
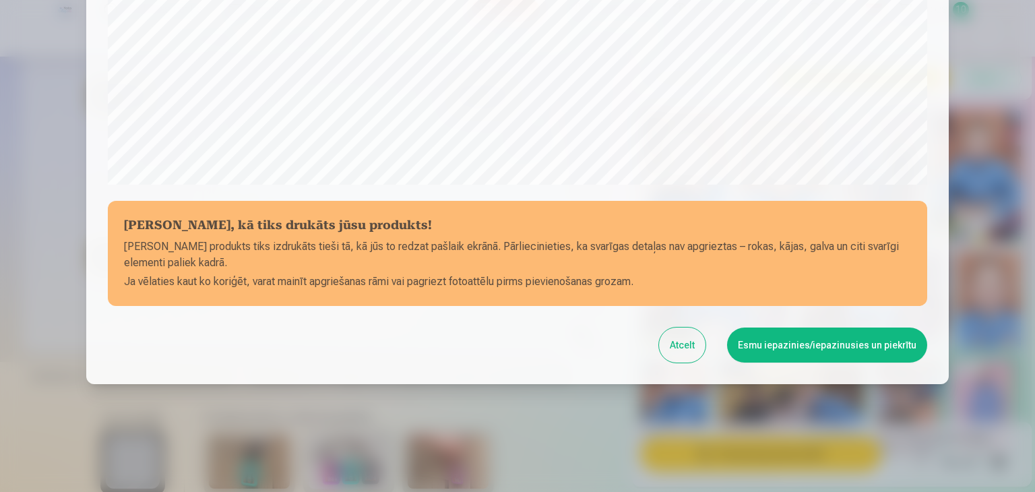
click at [802, 348] on button "Esmu iepazinies/iepazinusies un piekrītu" at bounding box center [827, 345] width 200 height 35
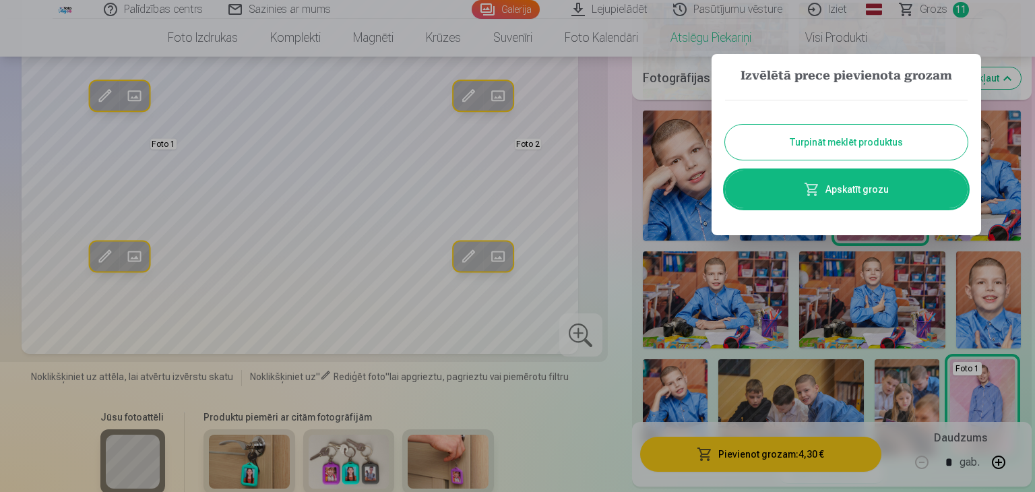
click at [830, 147] on button "Turpināt meklēt produktus" at bounding box center [846, 142] width 243 height 35
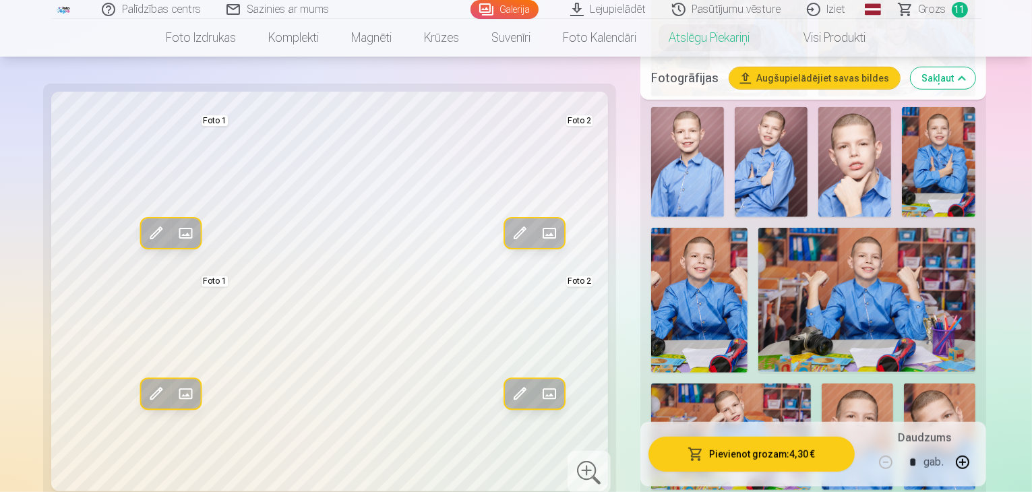
scroll to position [940, 0]
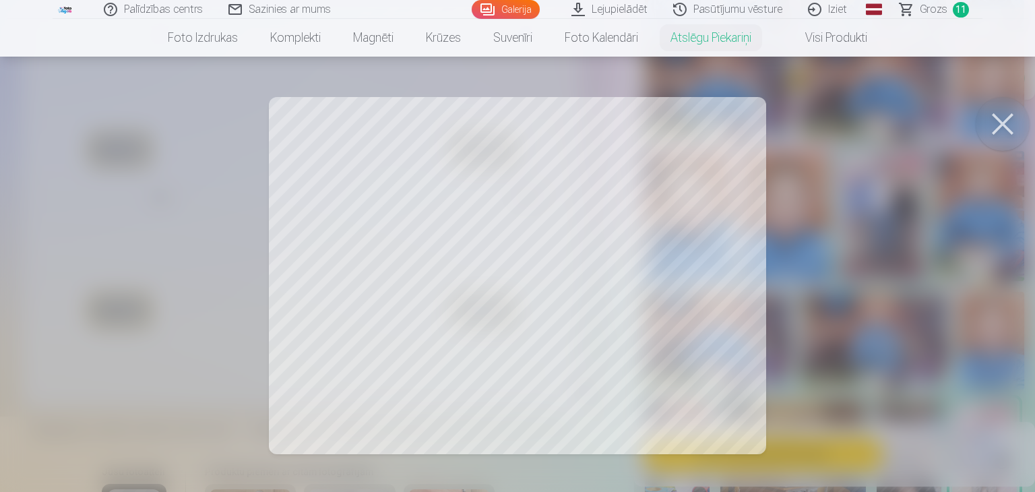
click at [685, 188] on div at bounding box center [517, 246] width 1035 height 492
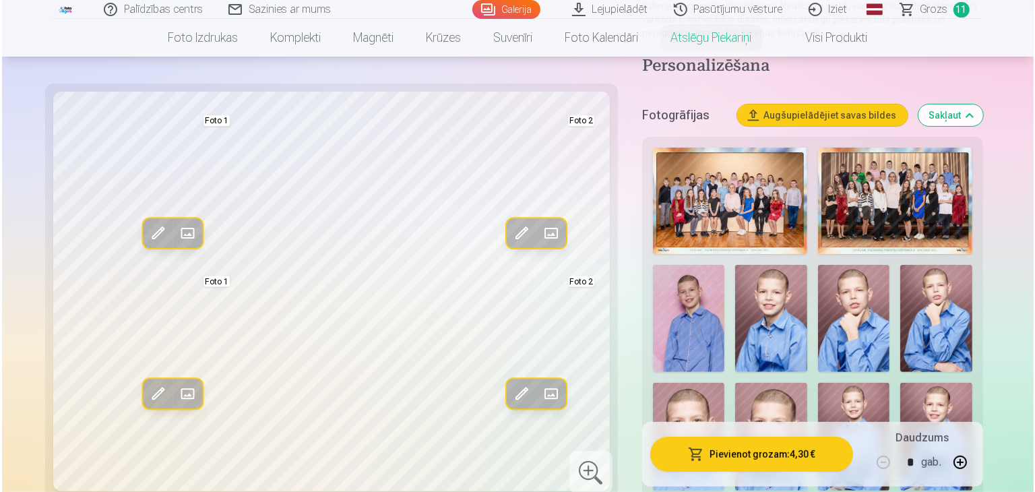
scroll to position [307, 0]
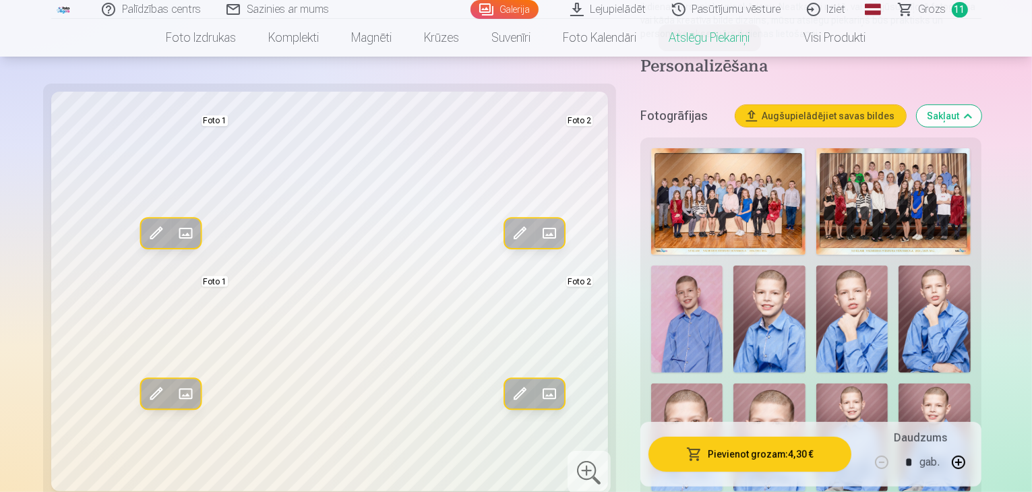
click at [899, 293] on img at bounding box center [934, 320] width 71 height 108
drag, startPoint x: 768, startPoint y: 271, endPoint x: 762, endPoint y: 255, distance: 16.6
click at [816, 266] on img at bounding box center [851, 320] width 71 height 108
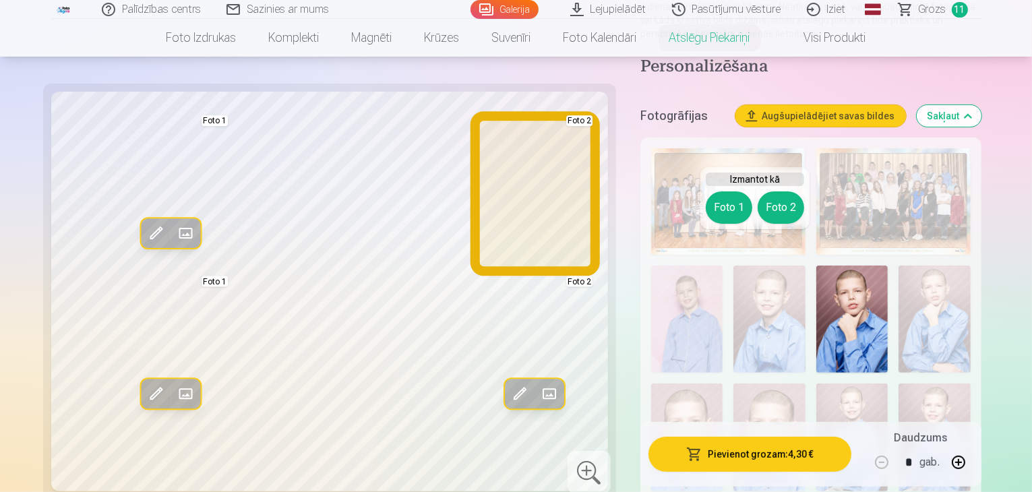
click at [785, 198] on button "Foto 2" at bounding box center [781, 207] width 47 height 32
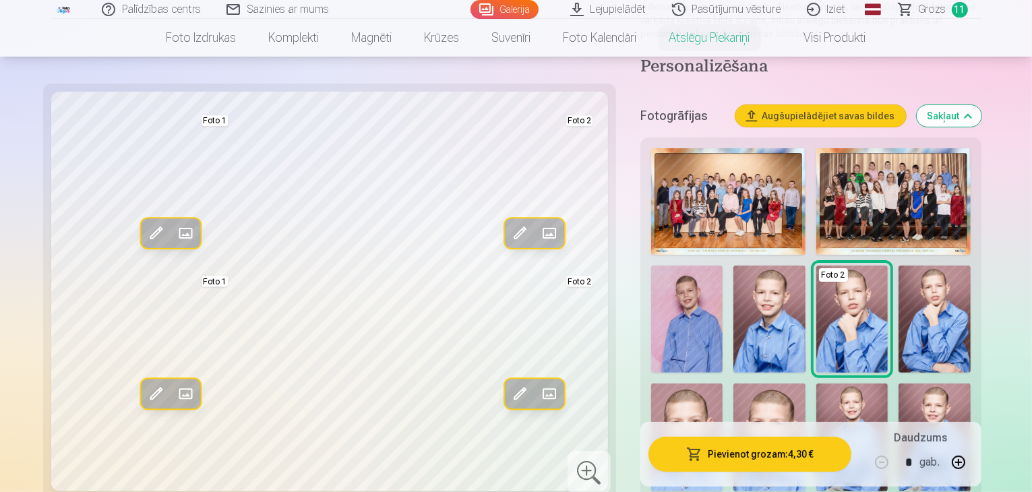
click at [795, 457] on button "Pievienot grozam : 4,30 €" at bounding box center [749, 454] width 203 height 35
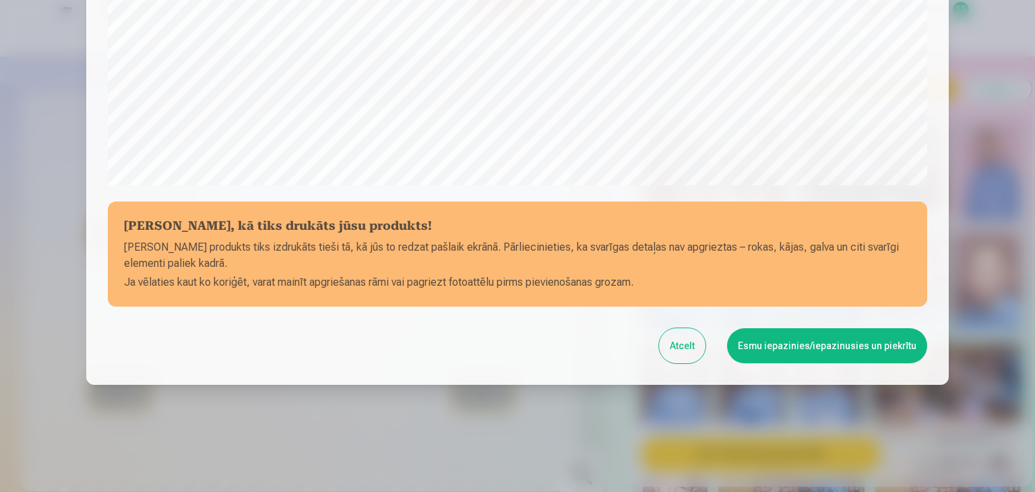
scroll to position [479, 0]
click at [820, 342] on button "Esmu iepazinies/iepazinusies un piekrītu" at bounding box center [827, 345] width 200 height 35
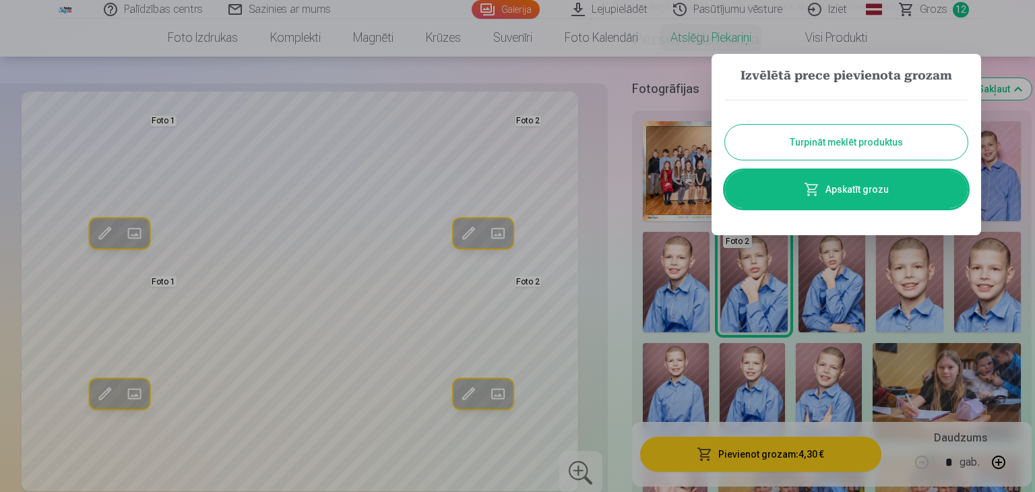
click at [833, 185] on link "Apskatīt grozu" at bounding box center [846, 190] width 243 height 38
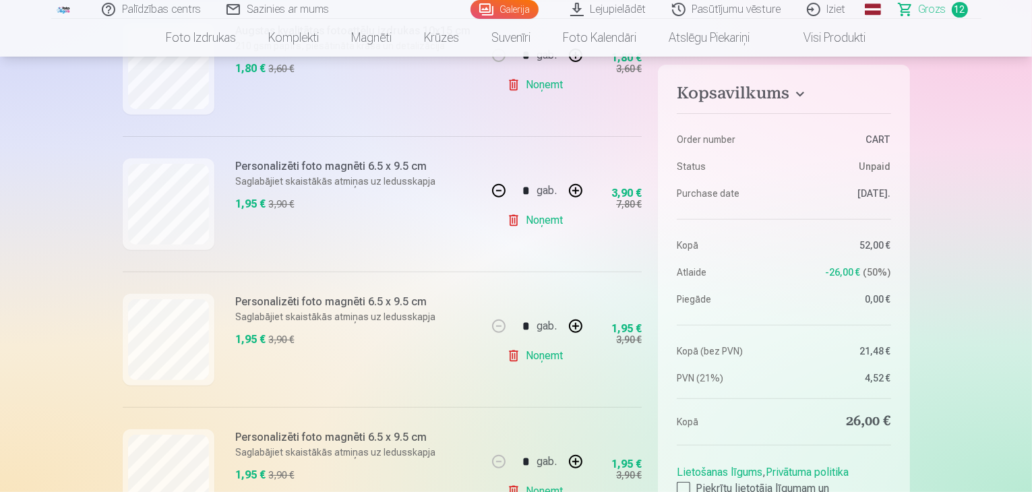
scroll to position [505, 0]
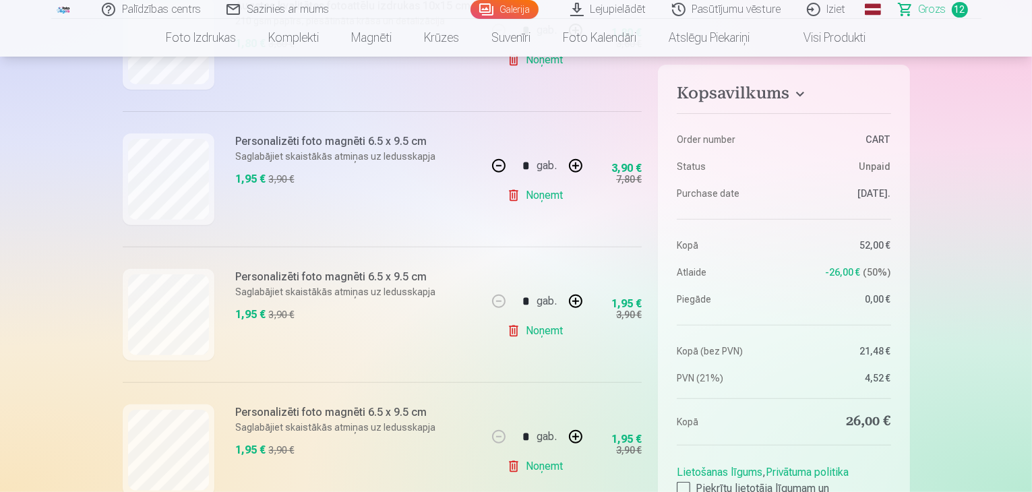
click at [542, 336] on link "Noņemt" at bounding box center [537, 330] width 61 height 27
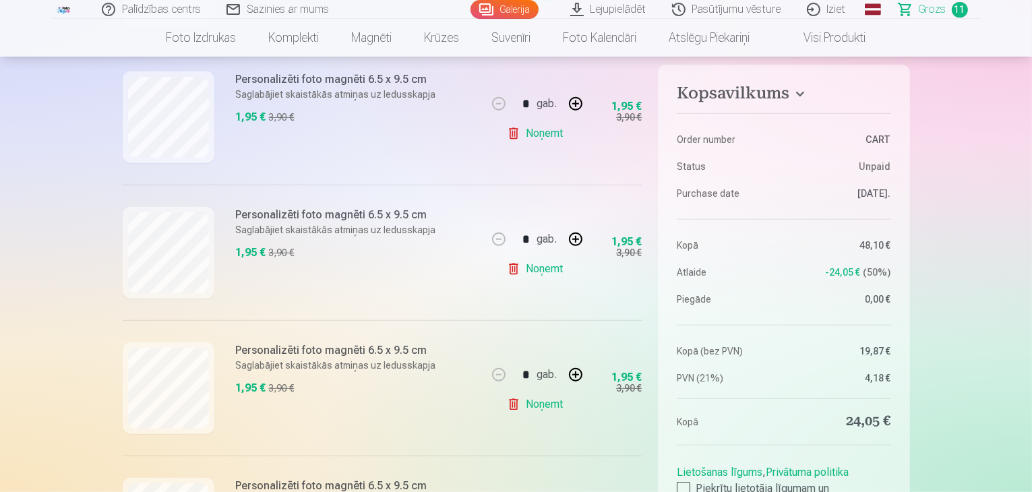
scroll to position [702, 0]
click at [363, 322] on div "Personalizēti foto magnēti 6.5 x 9.5 cm Saglabājiet skaistākās atmiņas uz ledus…" at bounding box center [305, 388] width 365 height 135
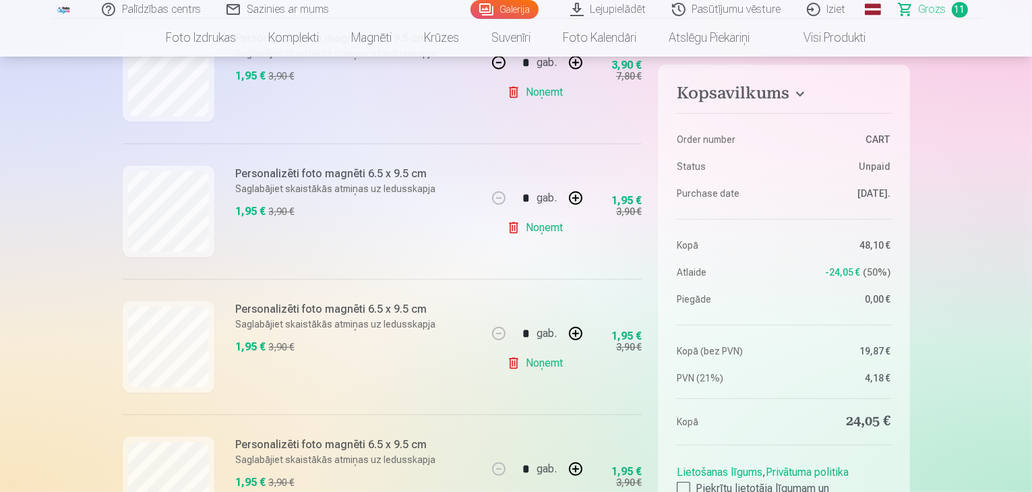
scroll to position [593, 0]
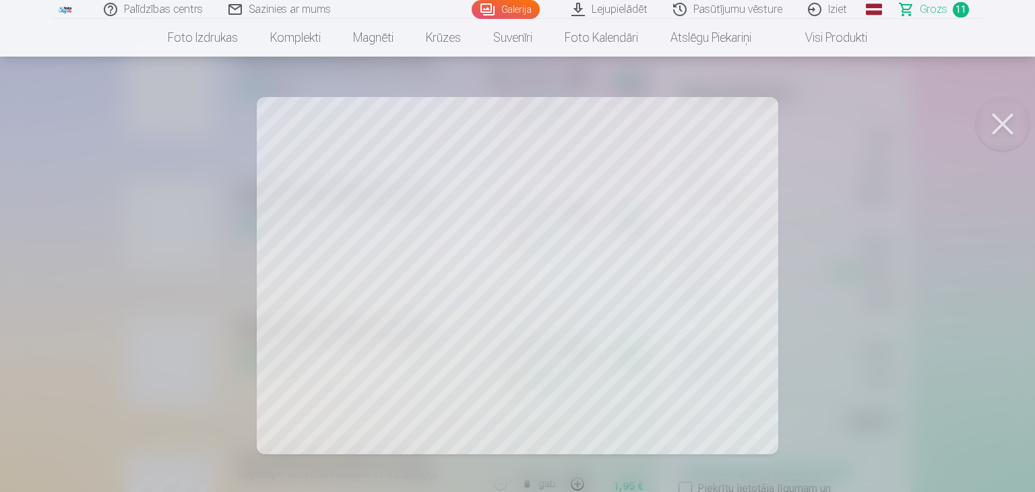
click at [999, 122] on button at bounding box center [1003, 124] width 54 height 54
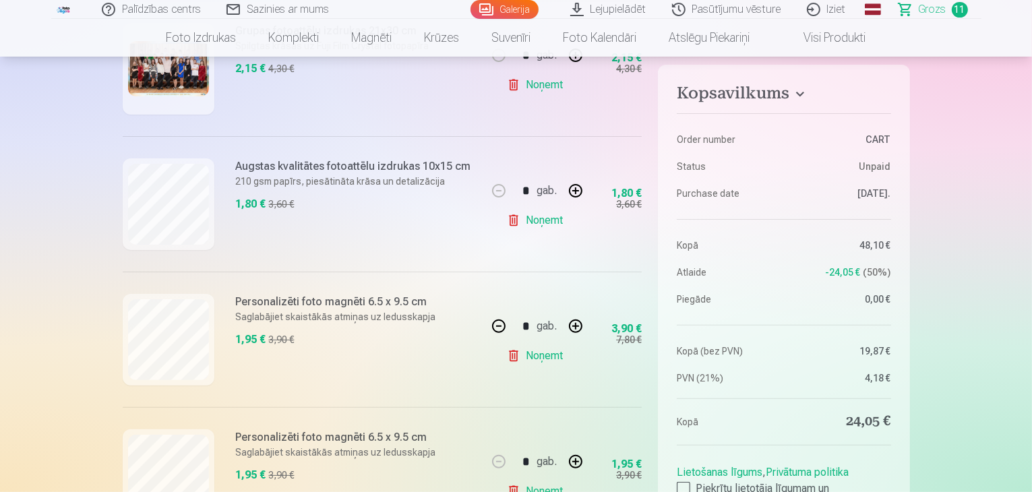
scroll to position [345, 0]
click at [501, 327] on button "button" at bounding box center [499, 325] width 32 height 32
type input "*"
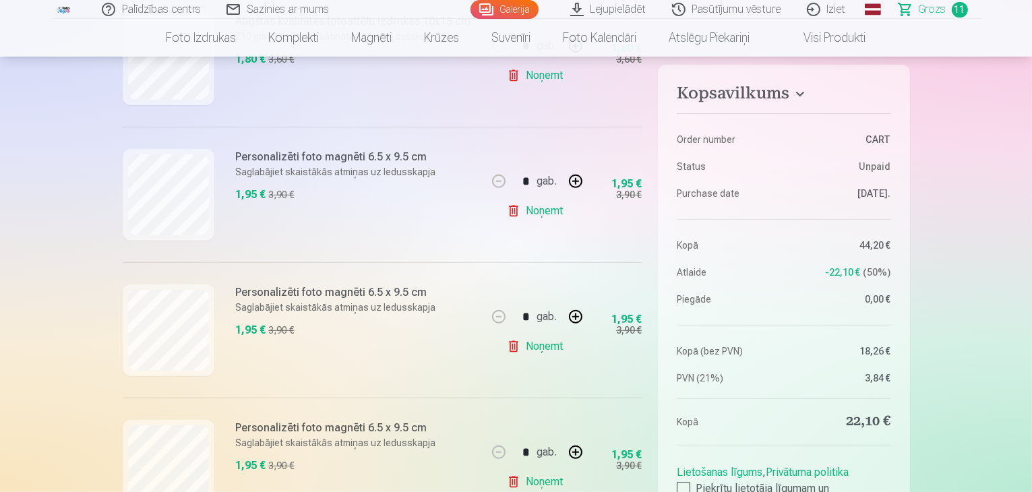
scroll to position [488, 0]
click at [511, 345] on link "Noņemt" at bounding box center [537, 347] width 61 height 27
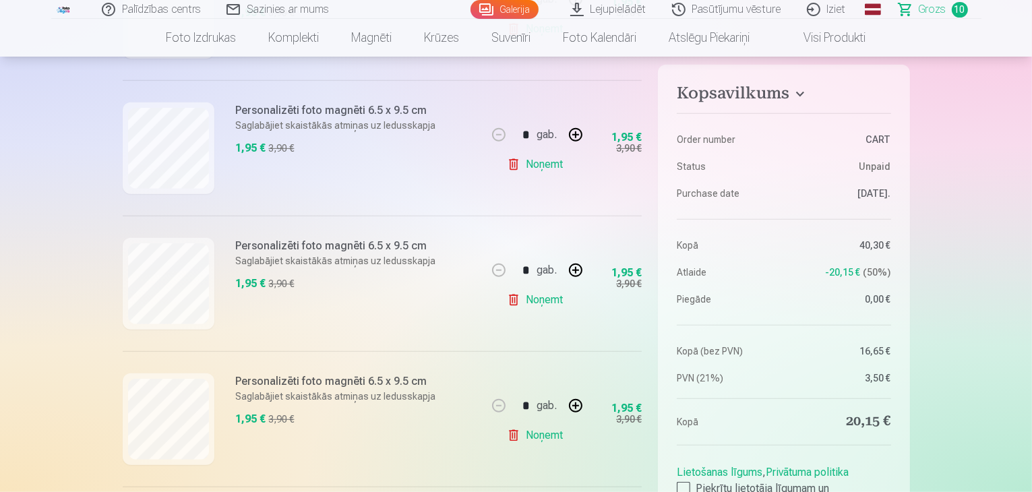
scroll to position [671, 0]
click at [535, 434] on link "Noņemt" at bounding box center [537, 435] width 61 height 27
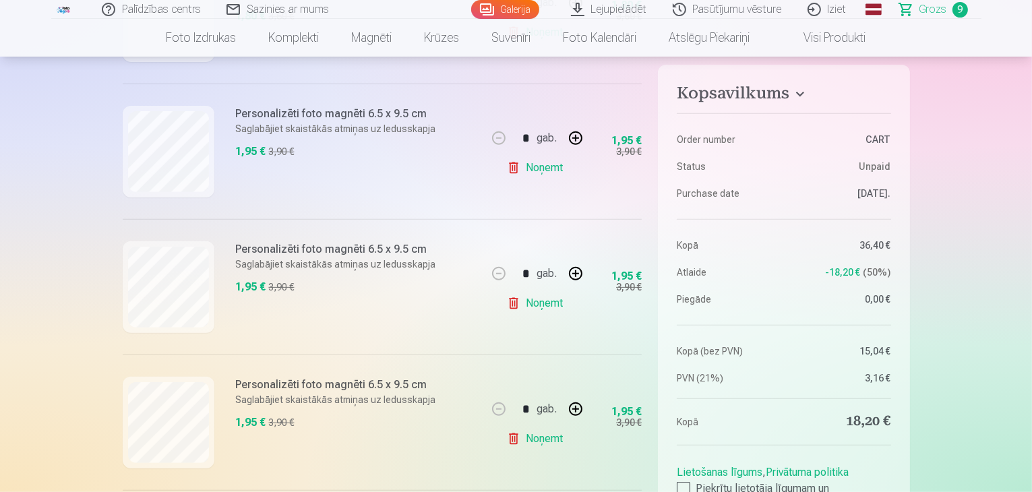
click at [537, 303] on link "Noņemt" at bounding box center [537, 303] width 61 height 27
click at [533, 303] on link "Noņemt" at bounding box center [537, 303] width 61 height 27
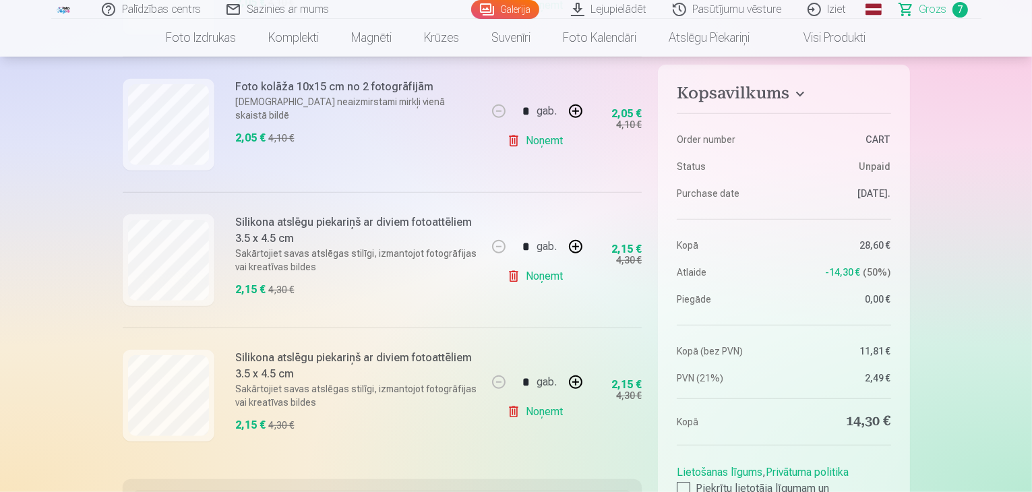
scroll to position [456, 0]
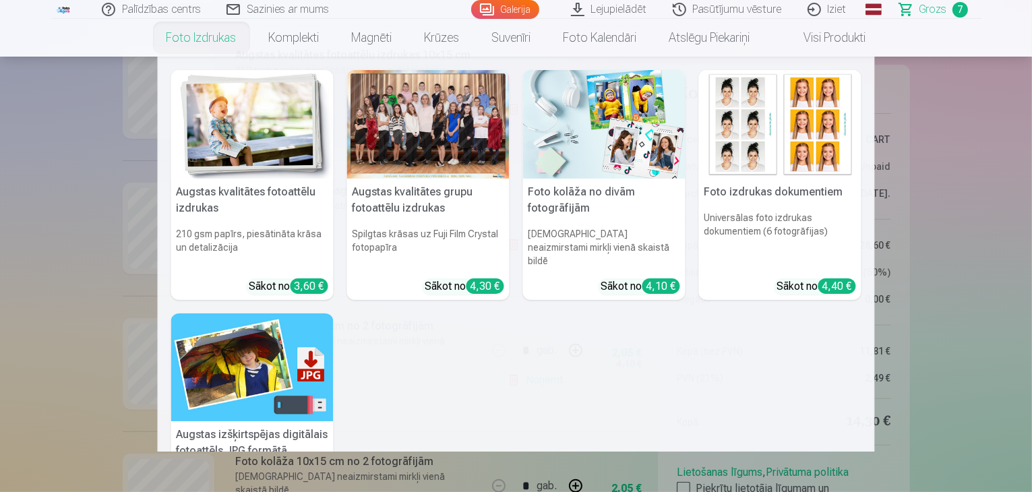
click at [208, 38] on link "Foto izdrukas" at bounding box center [201, 38] width 102 height 38
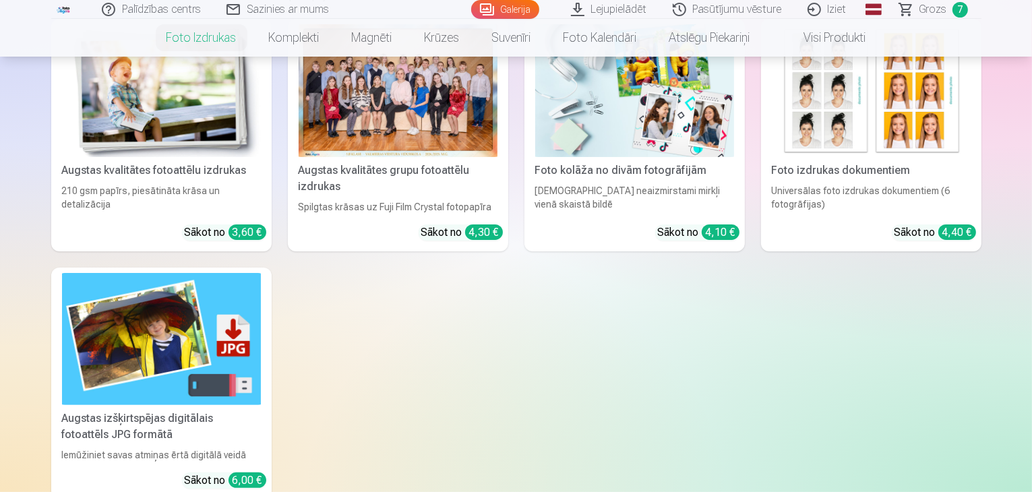
scroll to position [169, 0]
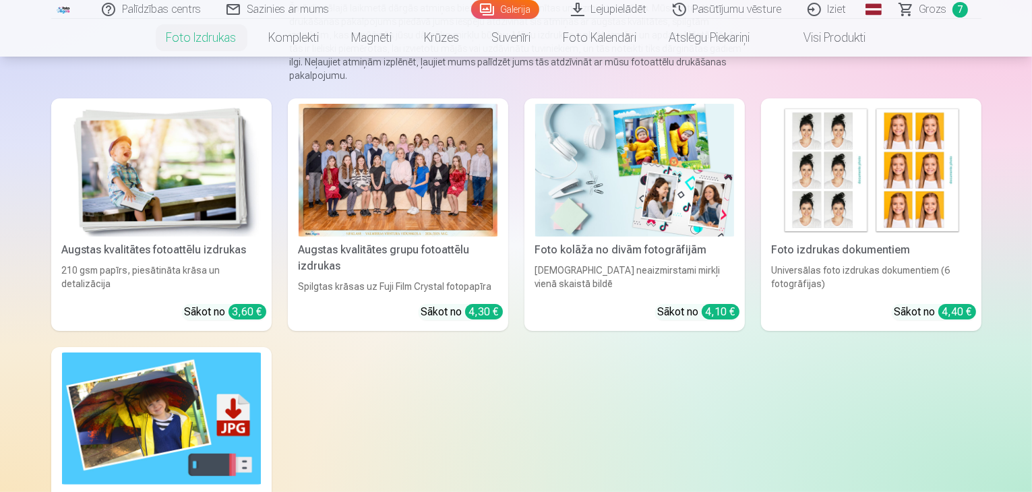
click at [133, 172] on img at bounding box center [161, 170] width 199 height 133
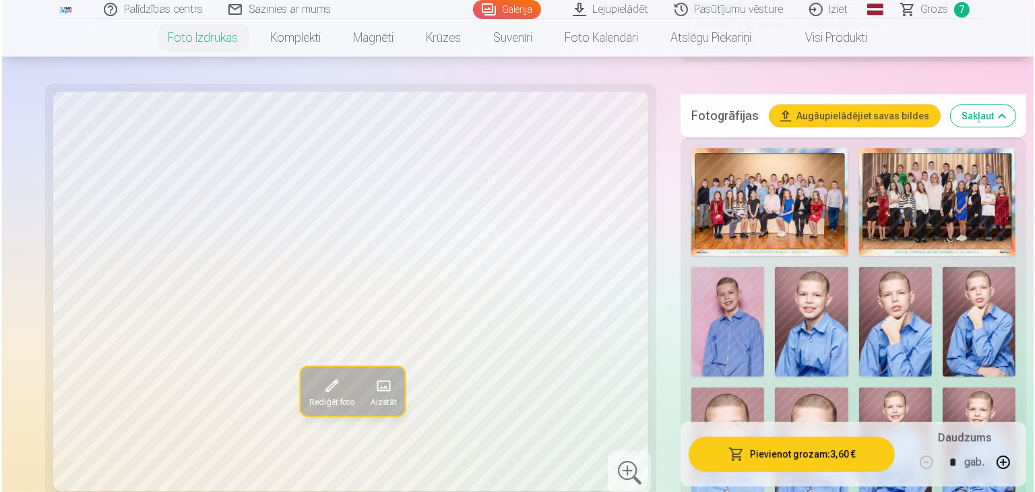
scroll to position [406, 0]
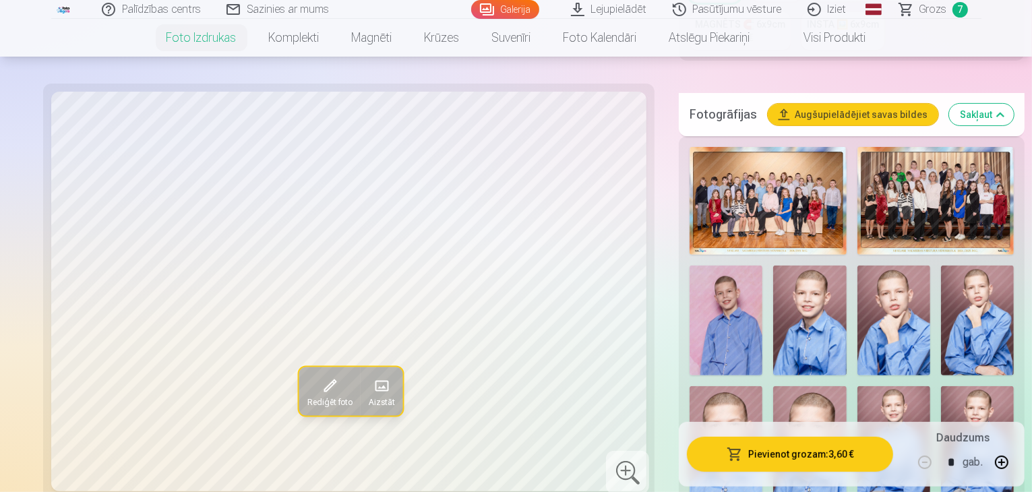
click at [941, 270] on img at bounding box center [977, 320] width 73 height 109
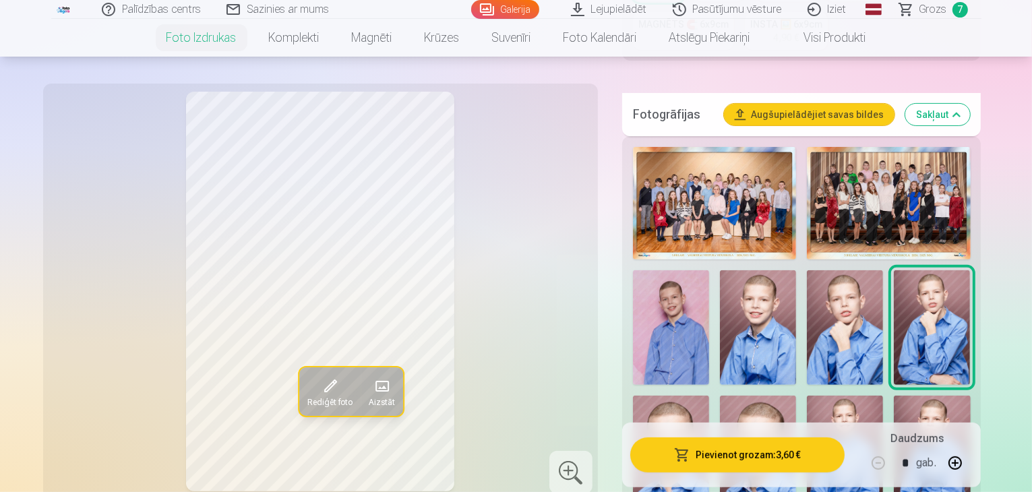
click at [746, 460] on button "Pievienot grozam : 3,60 €" at bounding box center [737, 454] width 215 height 35
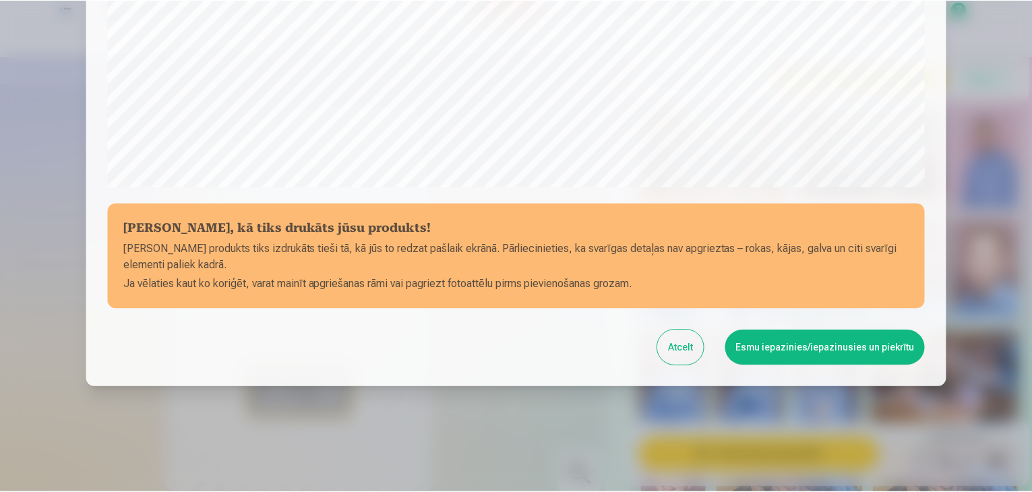
scroll to position [479, 0]
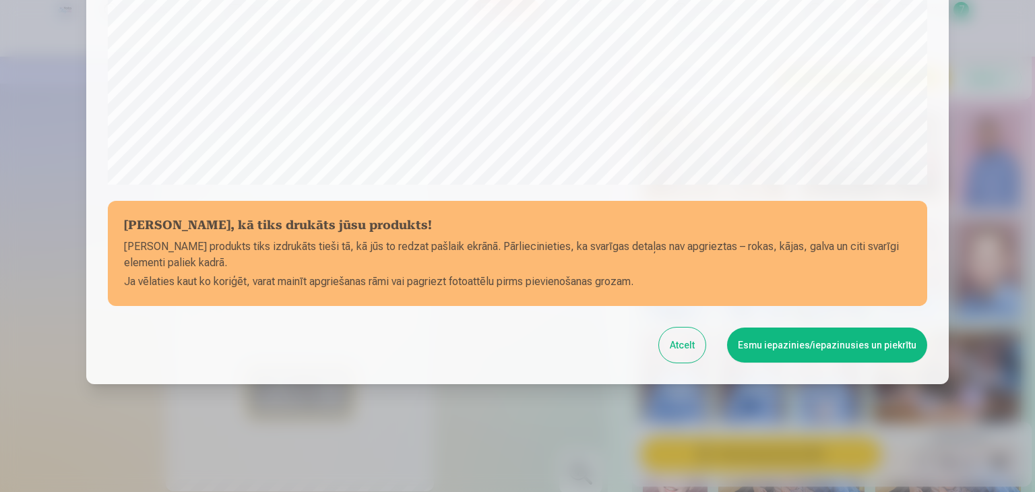
click at [825, 336] on button "Esmu iepazinies/iepazinusies un piekrītu" at bounding box center [827, 345] width 200 height 35
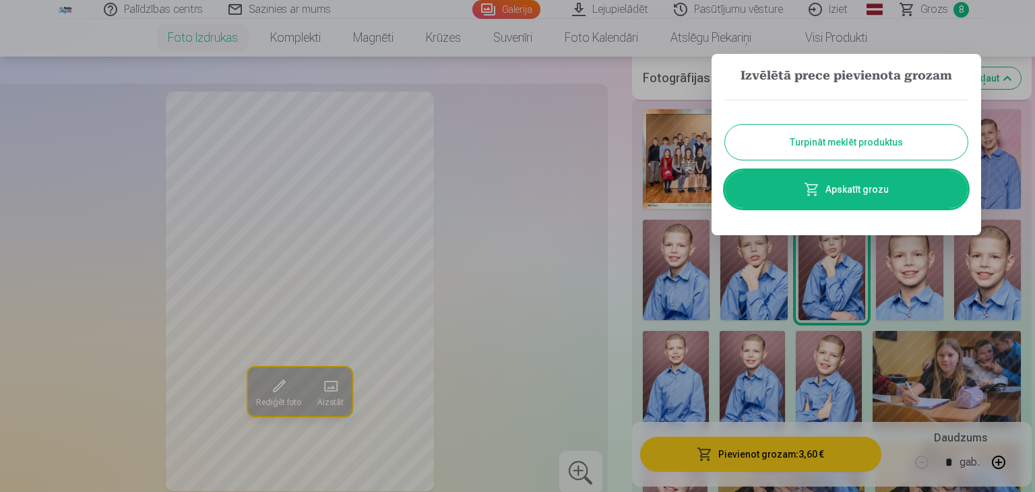
click at [820, 144] on button "Turpināt meklēt produktus" at bounding box center [846, 142] width 243 height 35
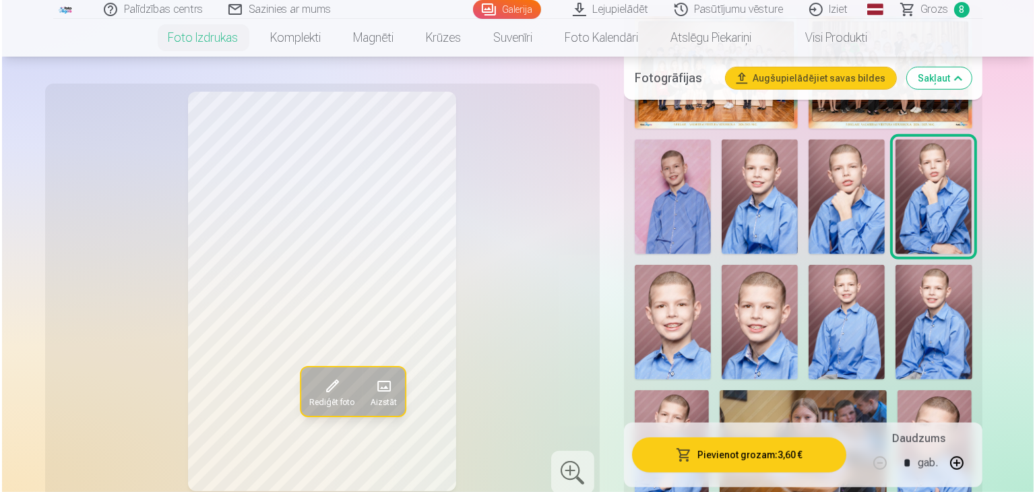
scroll to position [551, 0]
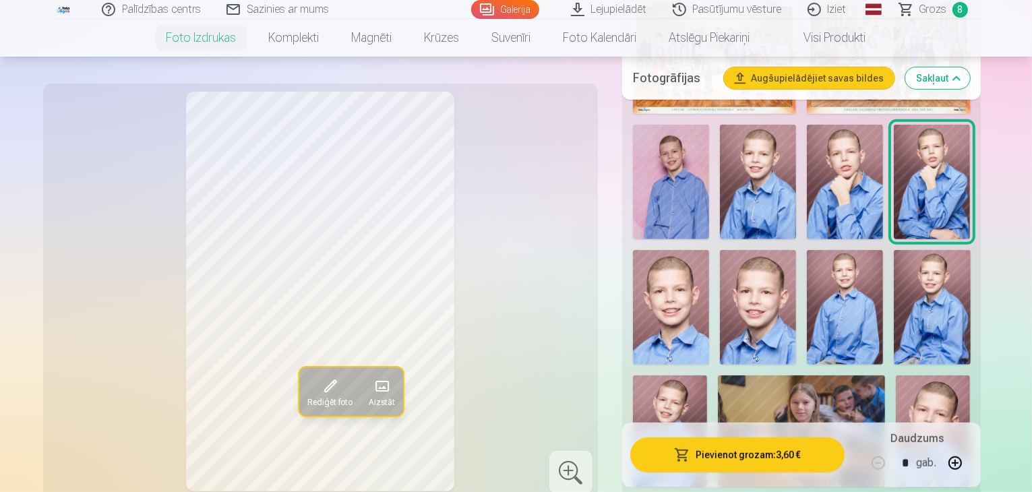
click at [896, 375] on img at bounding box center [933, 431] width 74 height 112
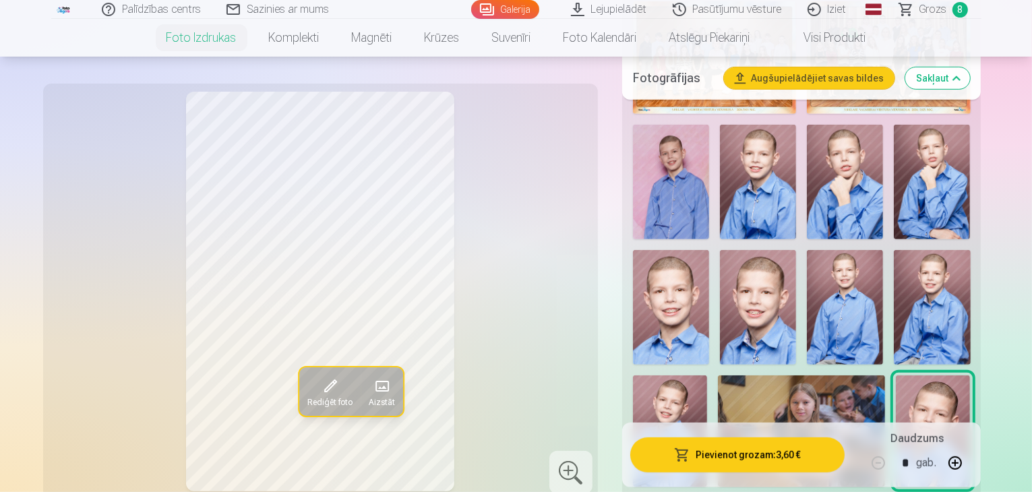
click at [707, 375] on img at bounding box center [670, 430] width 74 height 111
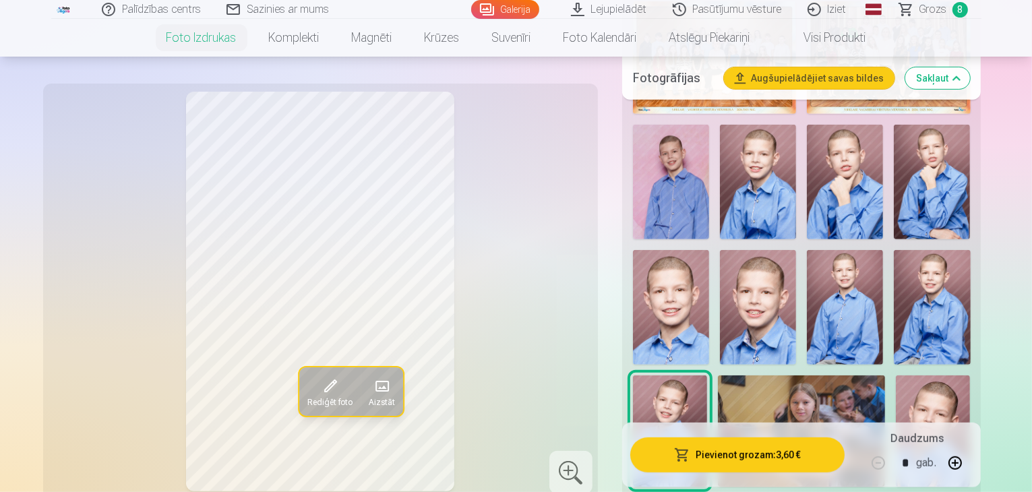
click at [707, 375] on img at bounding box center [670, 430] width 74 height 111
click at [750, 462] on button "Pievienot grozam : 3,60 €" at bounding box center [737, 454] width 215 height 35
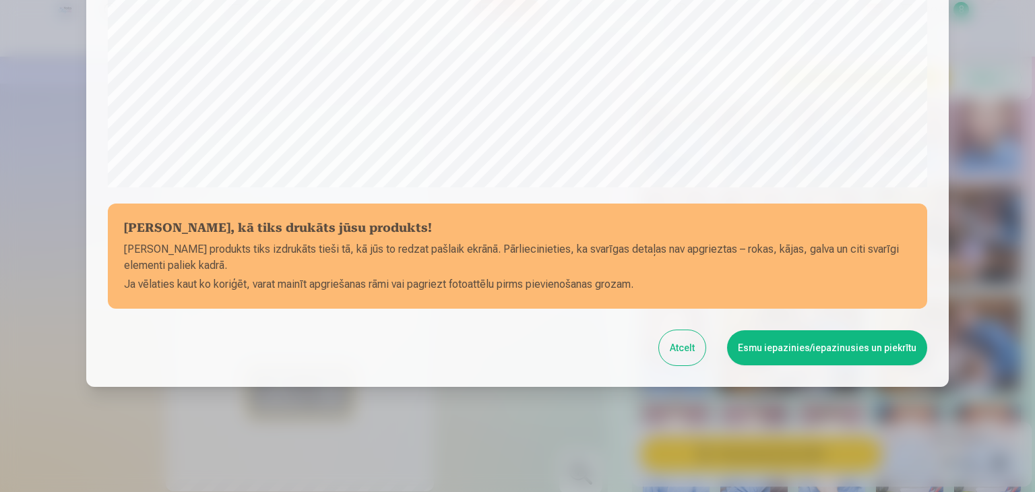
scroll to position [479, 0]
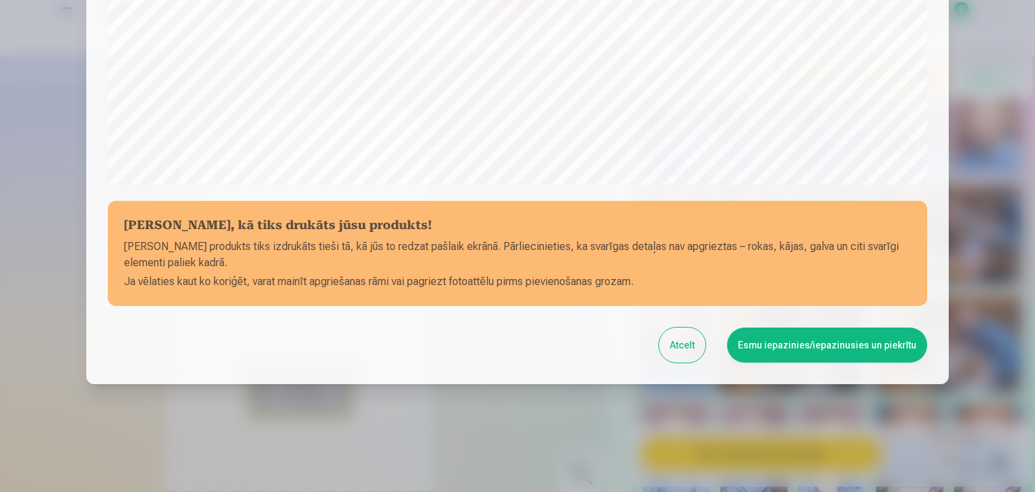
click at [828, 351] on button "Esmu iepazinies/iepazinusies un piekrītu" at bounding box center [827, 345] width 200 height 35
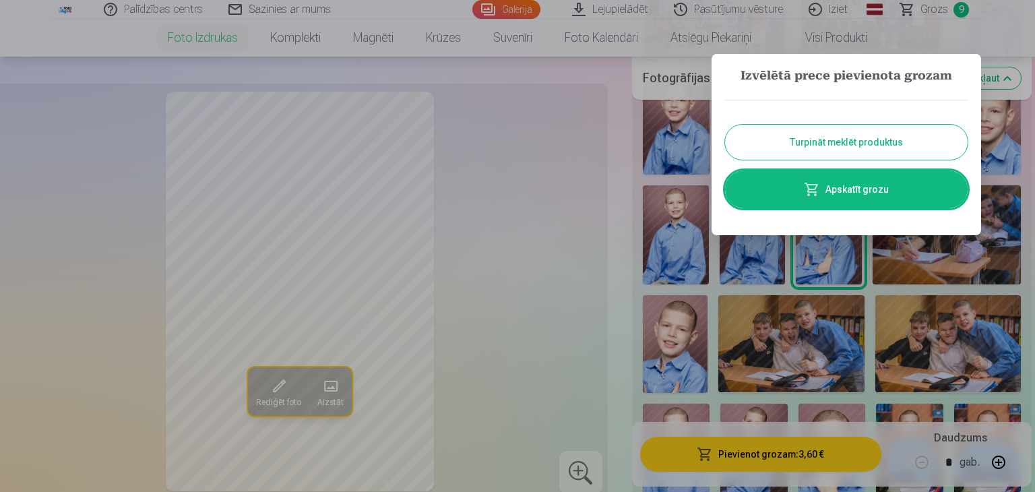
click at [835, 138] on button "Turpināt meklēt produktus" at bounding box center [846, 142] width 243 height 35
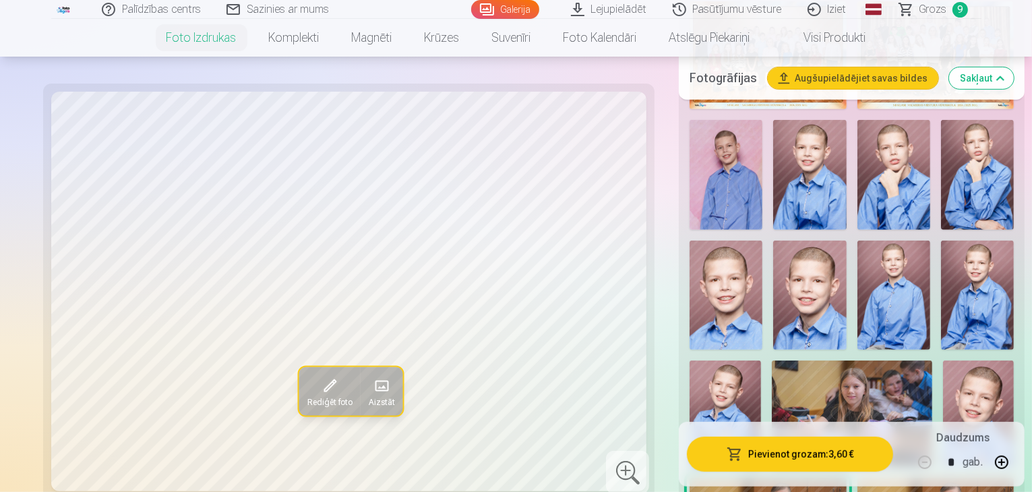
drag, startPoint x: 754, startPoint y: 452, endPoint x: 709, endPoint y: 454, distance: 45.2
click at [727, 454] on span "button" at bounding box center [735, 454] width 16 height 13
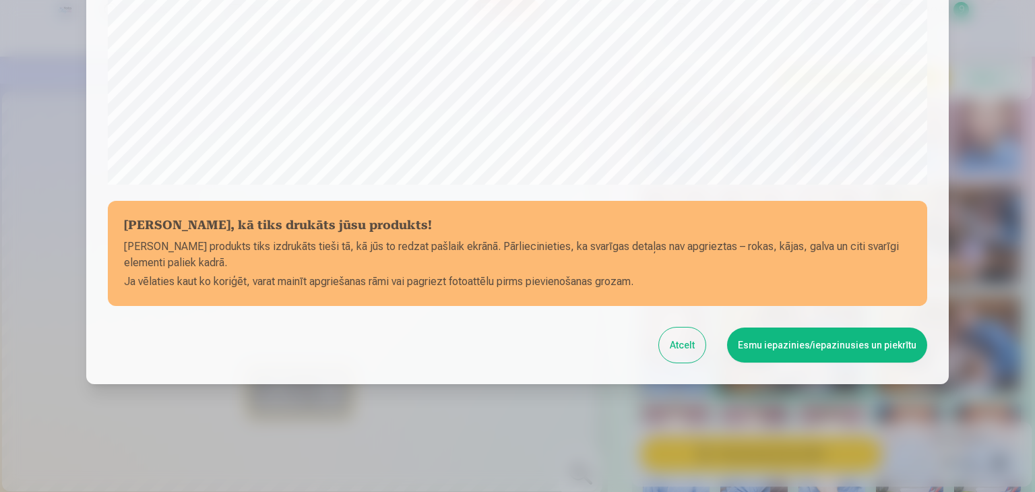
drag, startPoint x: 818, startPoint y: 348, endPoint x: 795, endPoint y: 344, distance: 23.3
click at [795, 344] on button "Esmu iepazinies/iepazinusies un piekrītu" at bounding box center [827, 345] width 200 height 35
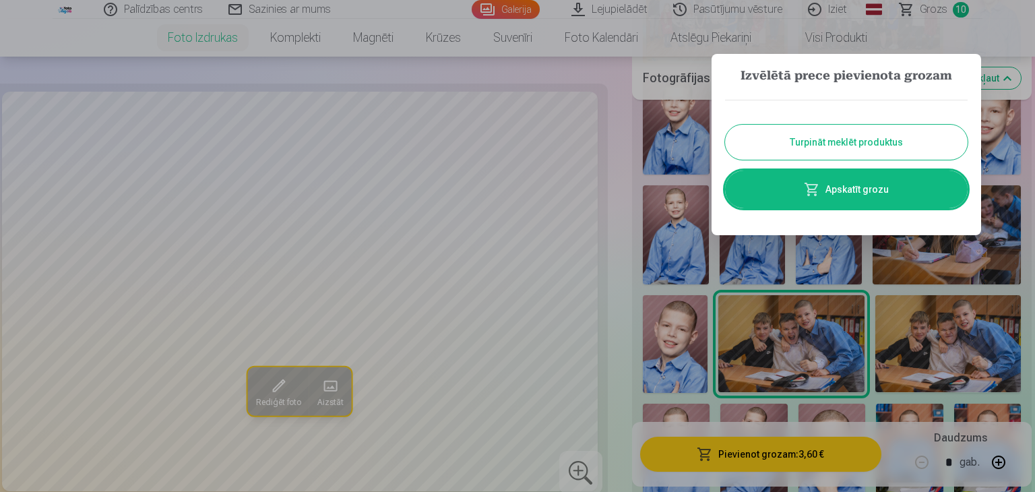
click at [858, 144] on button "Turpināt meklēt produktus" at bounding box center [846, 142] width 243 height 35
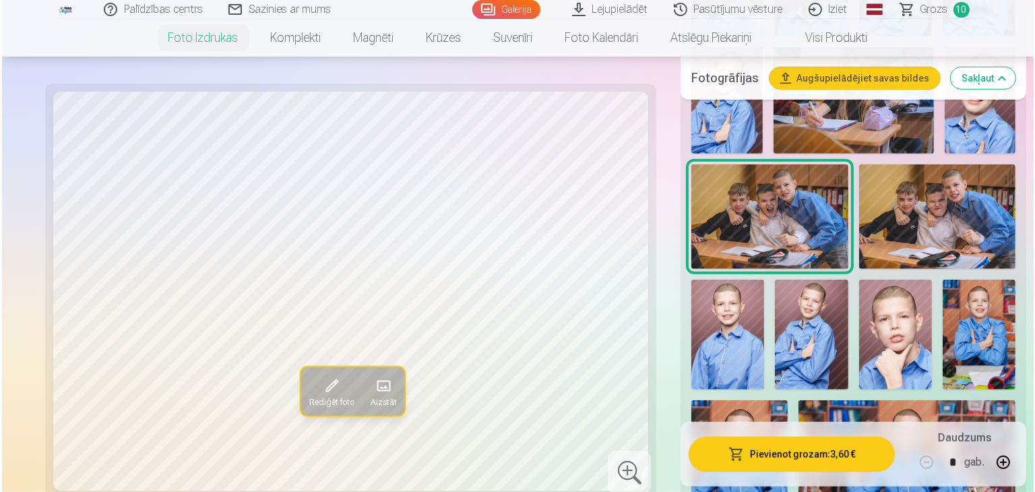
scroll to position [864, 0]
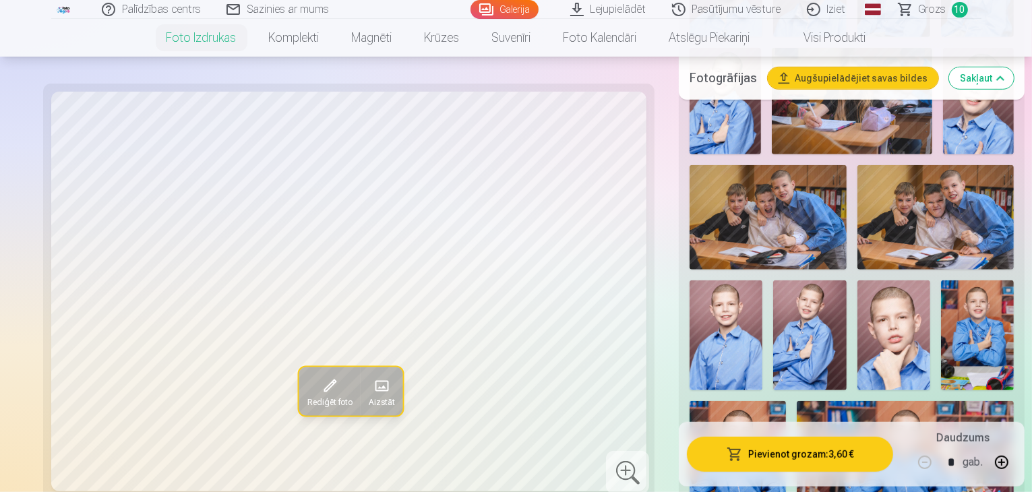
click at [727, 452] on span "button" at bounding box center [735, 454] width 16 height 13
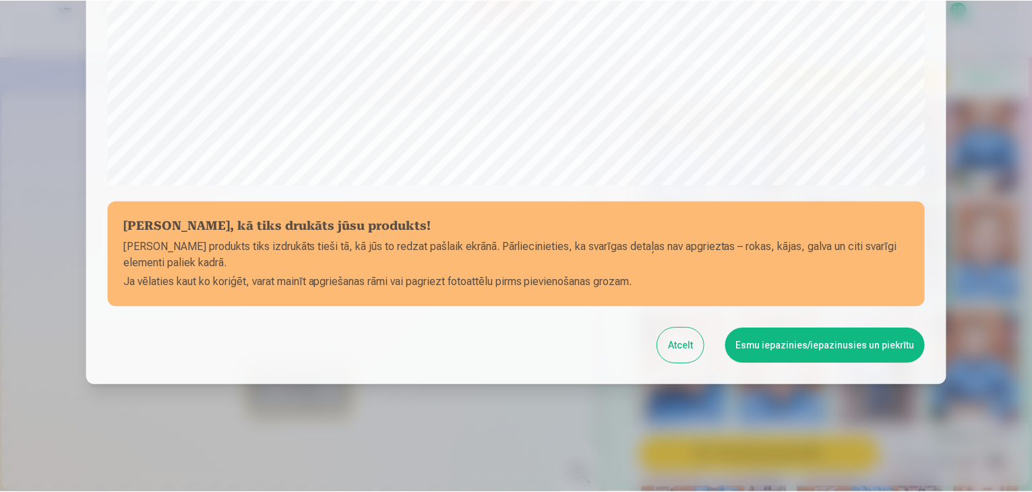
scroll to position [479, 0]
click at [816, 343] on button "Esmu iepazinies/iepazinusies un piekrītu" at bounding box center [827, 345] width 200 height 35
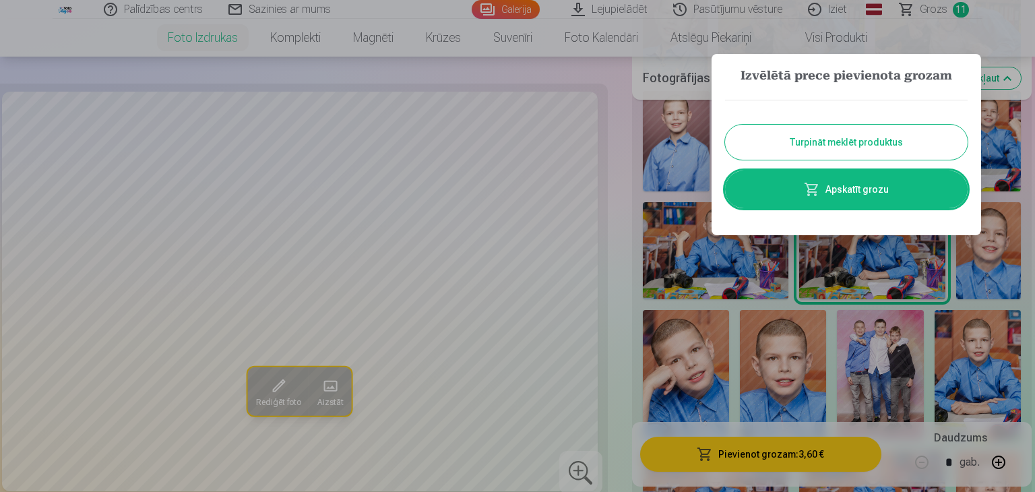
click at [830, 138] on button "Turpināt meklēt produktus" at bounding box center [846, 142] width 243 height 35
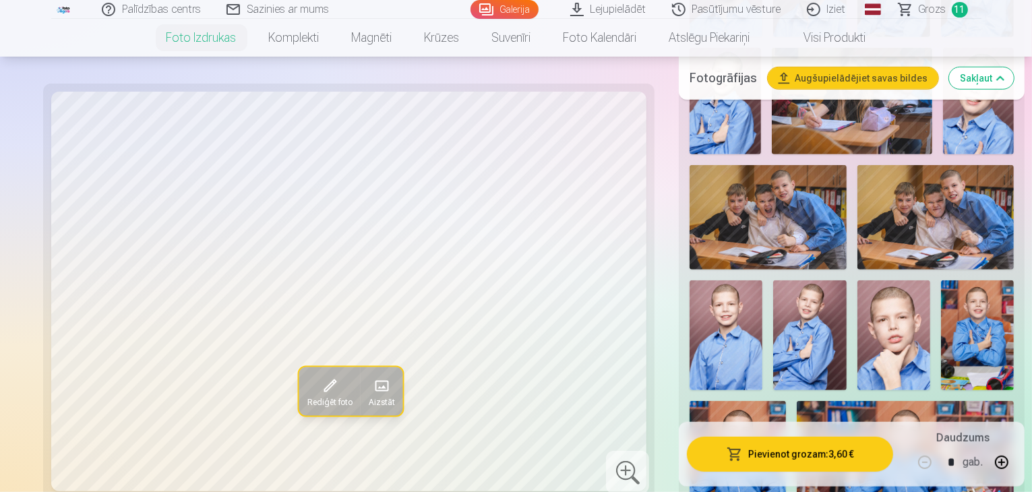
click at [938, 9] on span "Grozs" at bounding box center [933, 9] width 28 height 16
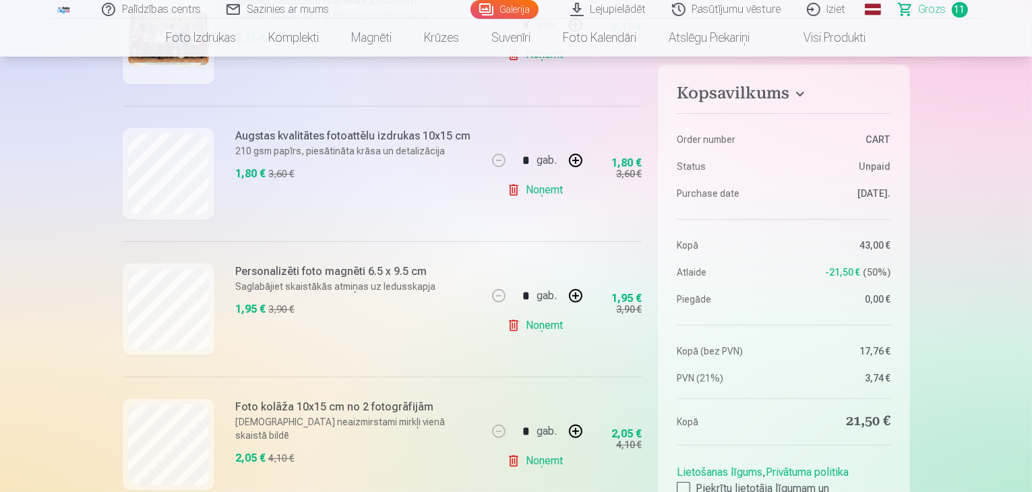
scroll to position [311, 0]
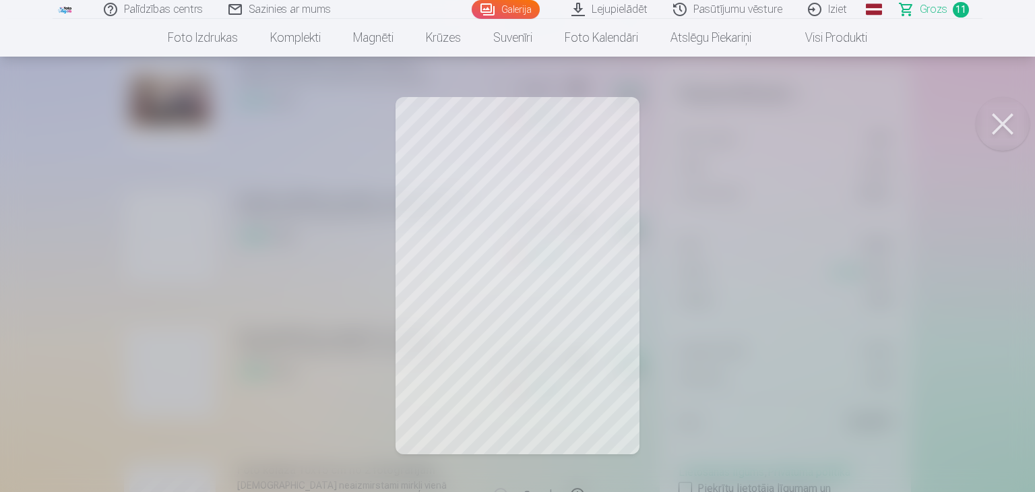
click at [1002, 125] on button at bounding box center [1003, 124] width 54 height 54
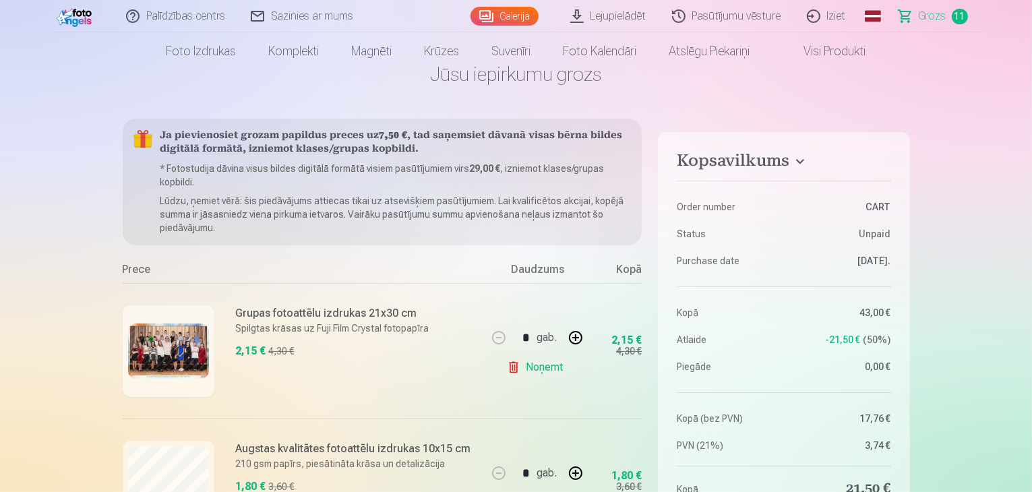
scroll to position [15, 0]
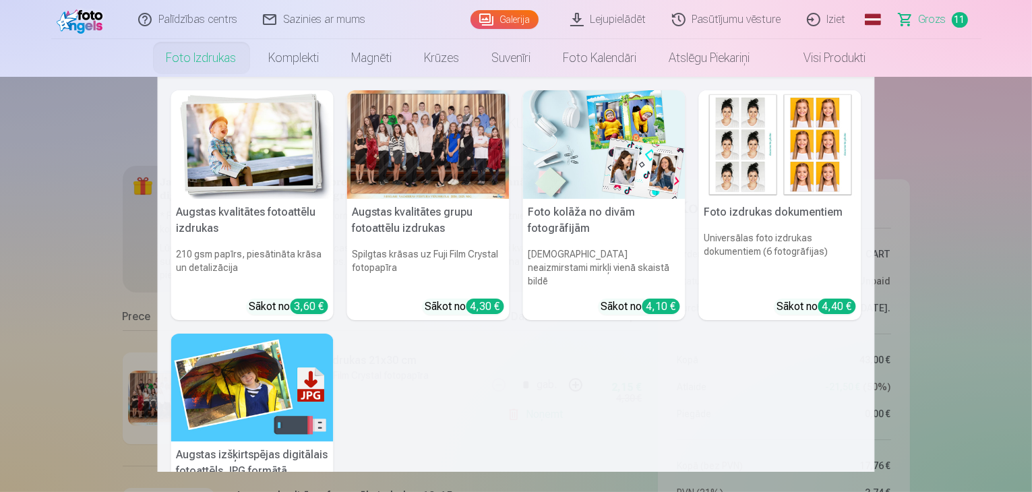
click at [212, 58] on link "Foto izdrukas" at bounding box center [201, 58] width 102 height 38
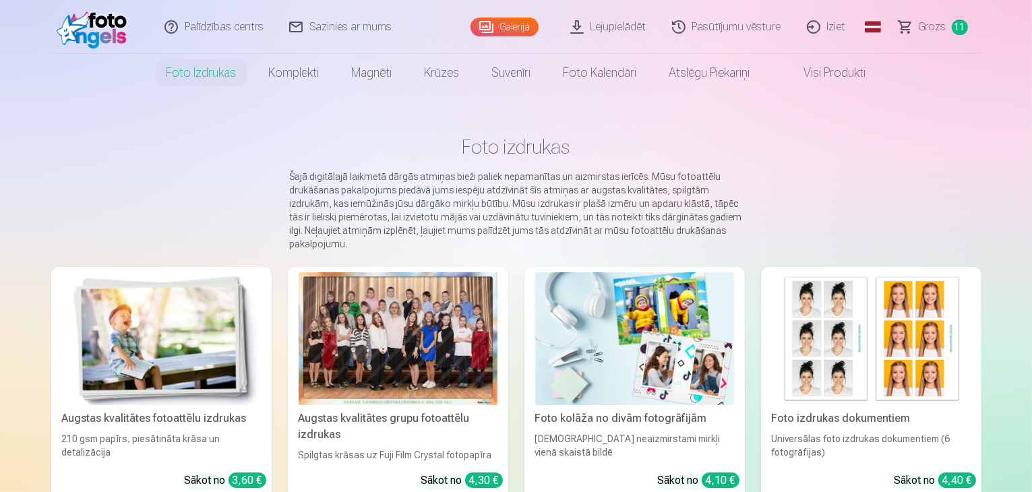
click at [212, 58] on link "Foto izdrukas" at bounding box center [201, 73] width 102 height 38
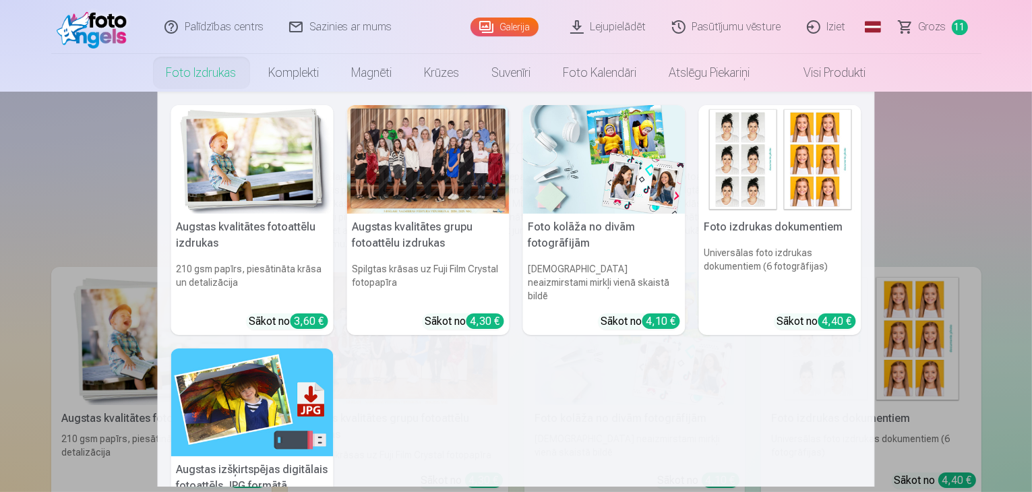
click at [219, 181] on img at bounding box center [252, 159] width 162 height 109
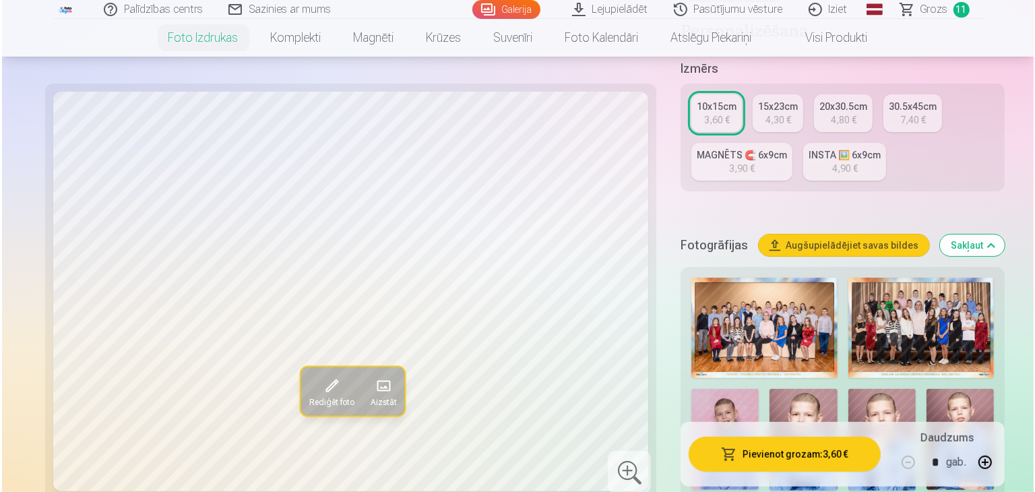
scroll to position [290, 0]
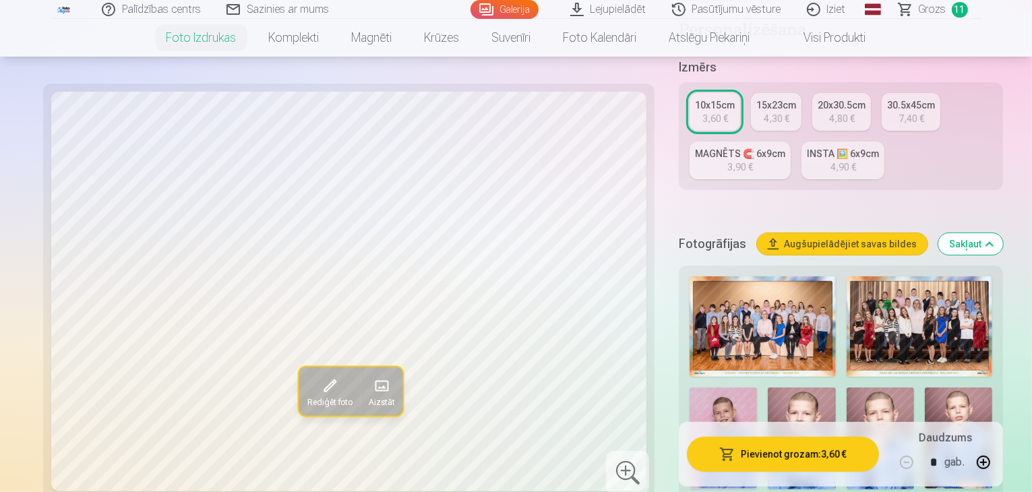
click at [757, 388] on img at bounding box center [723, 438] width 67 height 101
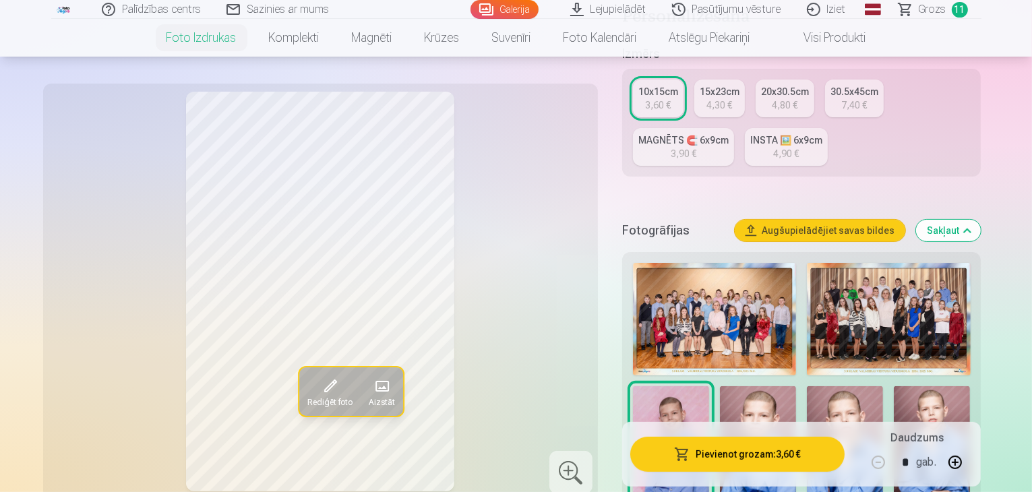
click at [750, 464] on button "Pievienot grozam : 3,60 €" at bounding box center [737, 454] width 215 height 35
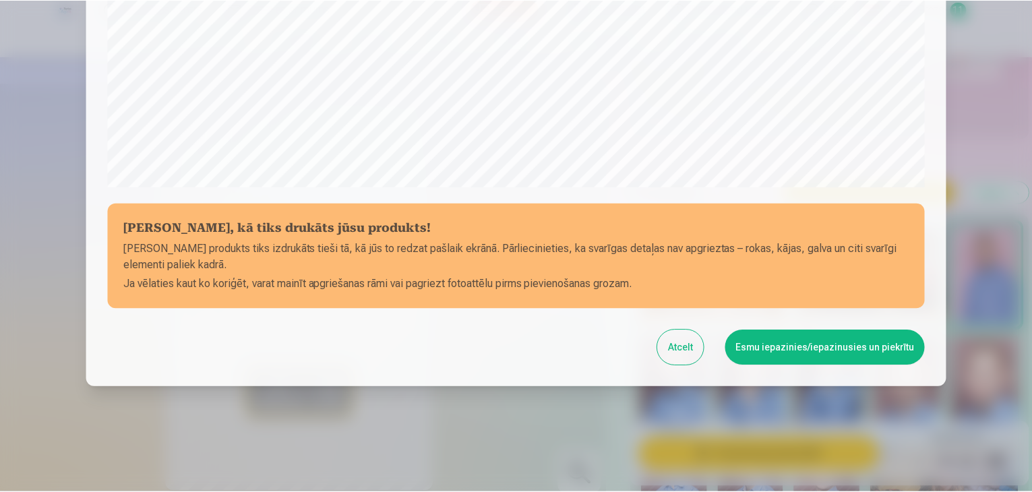
scroll to position [479, 0]
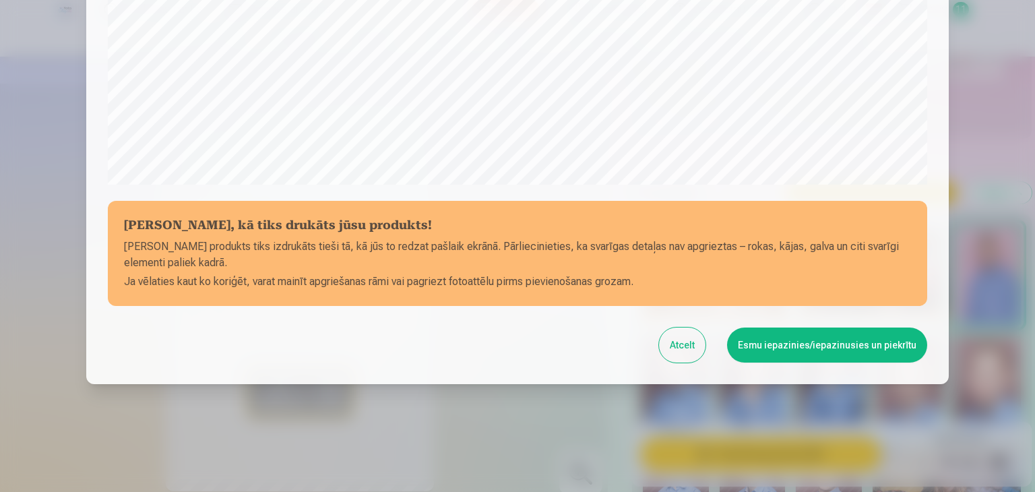
drag, startPoint x: 828, startPoint y: 353, endPoint x: 836, endPoint y: 349, distance: 8.8
click at [836, 349] on button "Esmu iepazinies/iepazinusies un piekrītu" at bounding box center [827, 345] width 200 height 35
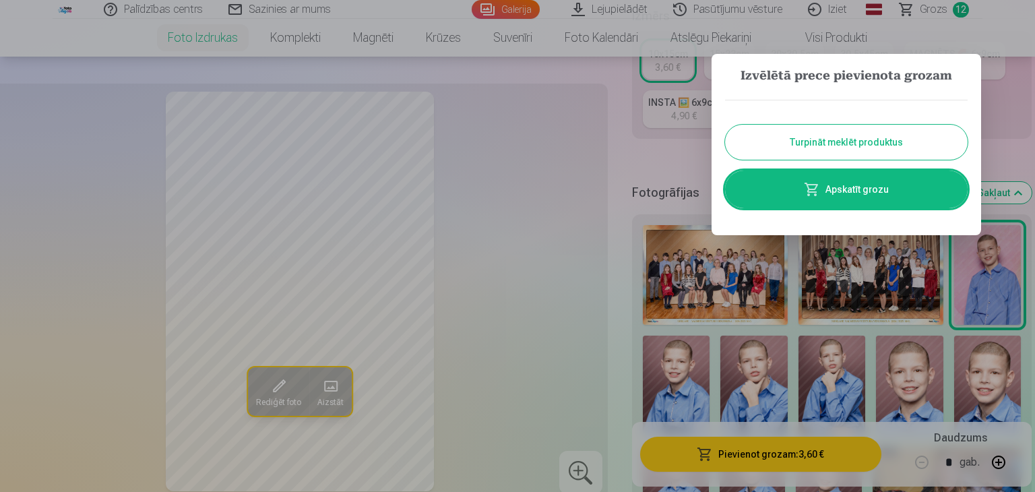
click at [806, 136] on button "Turpināt meklēt produktus" at bounding box center [846, 142] width 243 height 35
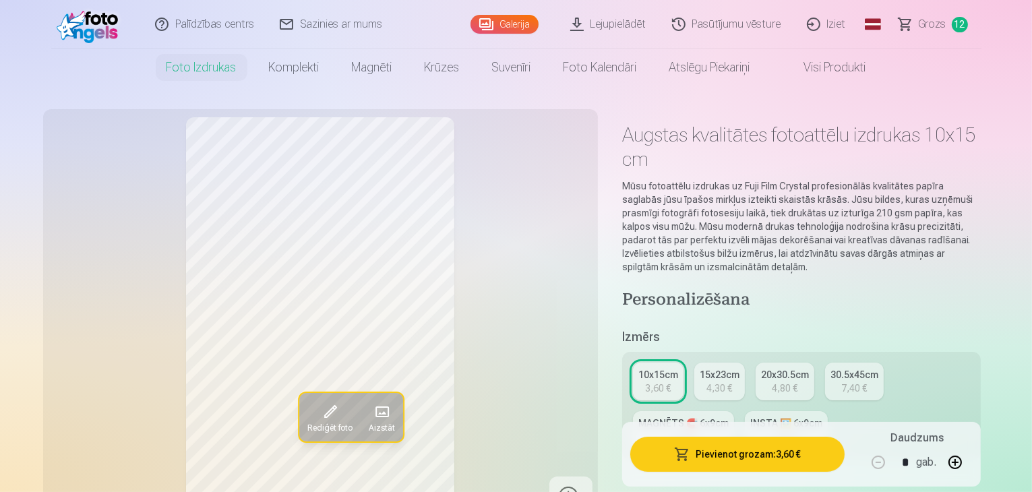
scroll to position [5, 0]
click at [928, 27] on span "Grozs" at bounding box center [933, 24] width 28 height 16
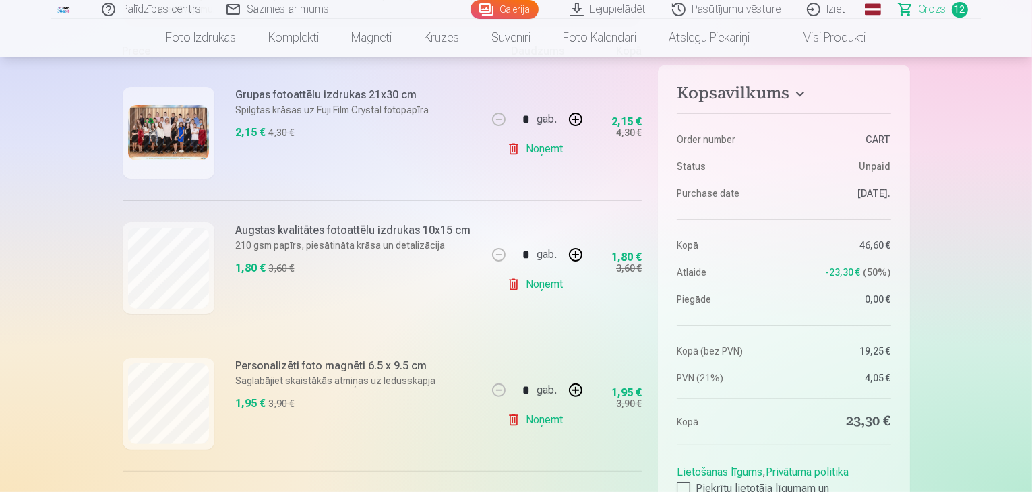
scroll to position [279, 0]
click at [836, 7] on link "Iziet" at bounding box center [827, 9] width 65 height 19
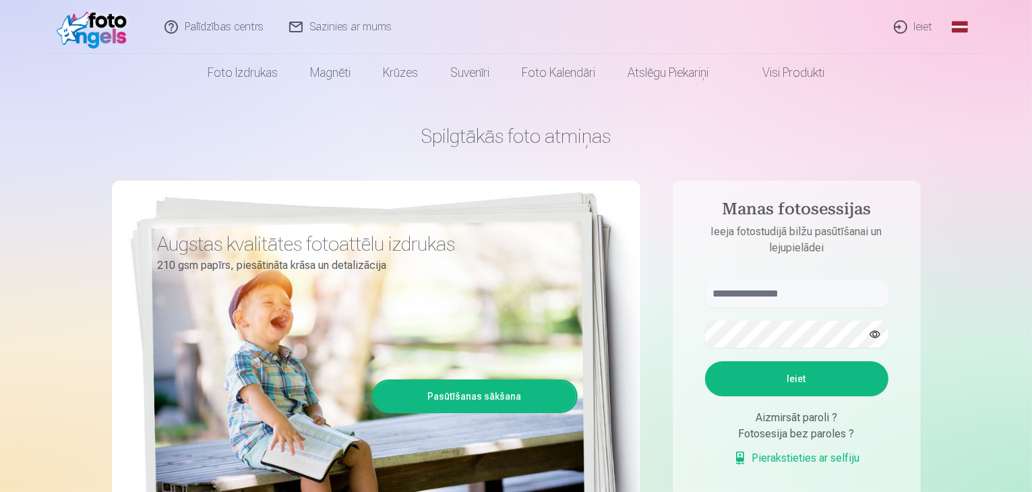
click at [800, 69] on link "Visi produkti" at bounding box center [783, 73] width 116 height 38
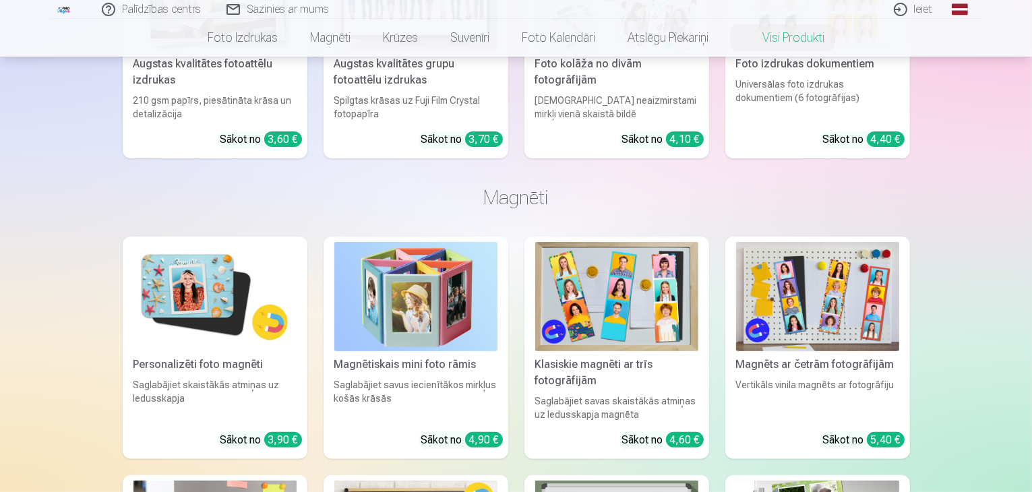
scroll to position [240, 0]
